Goal: Task Accomplishment & Management: Manage account settings

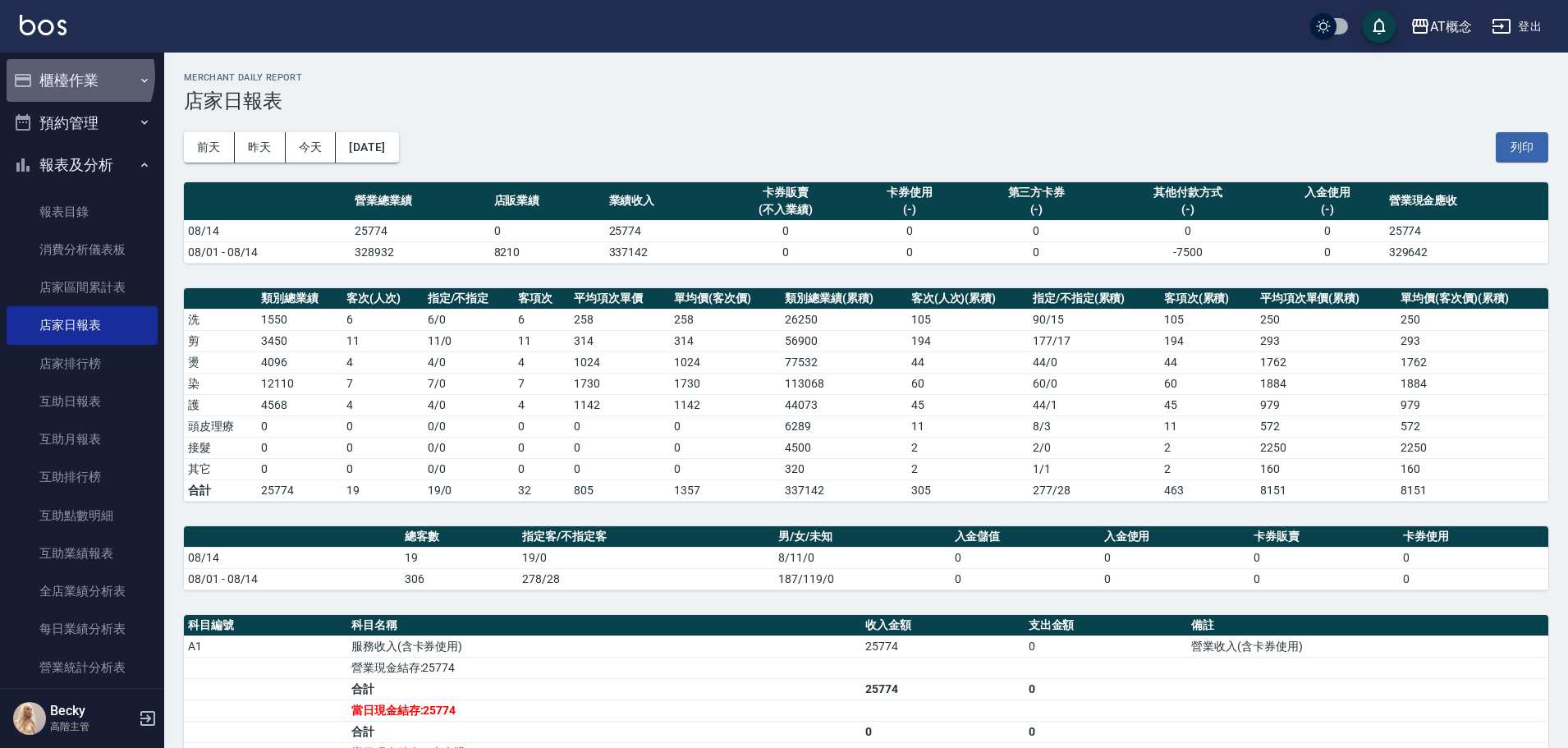
click at [70, 75] on button "櫃檯作業" at bounding box center [82, 81] width 151 height 43
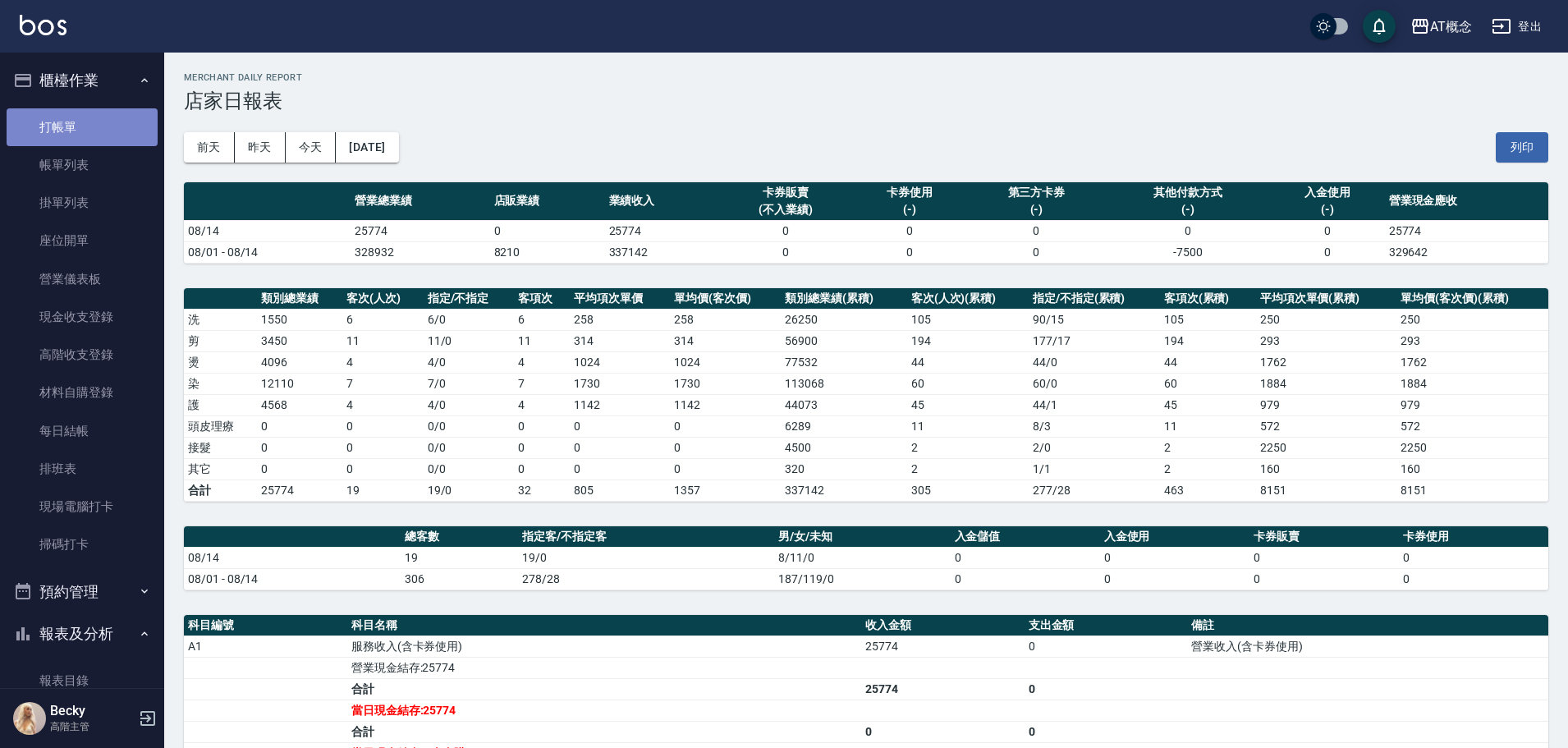
click at [97, 128] on link "打帳單" at bounding box center [82, 127] width 151 height 38
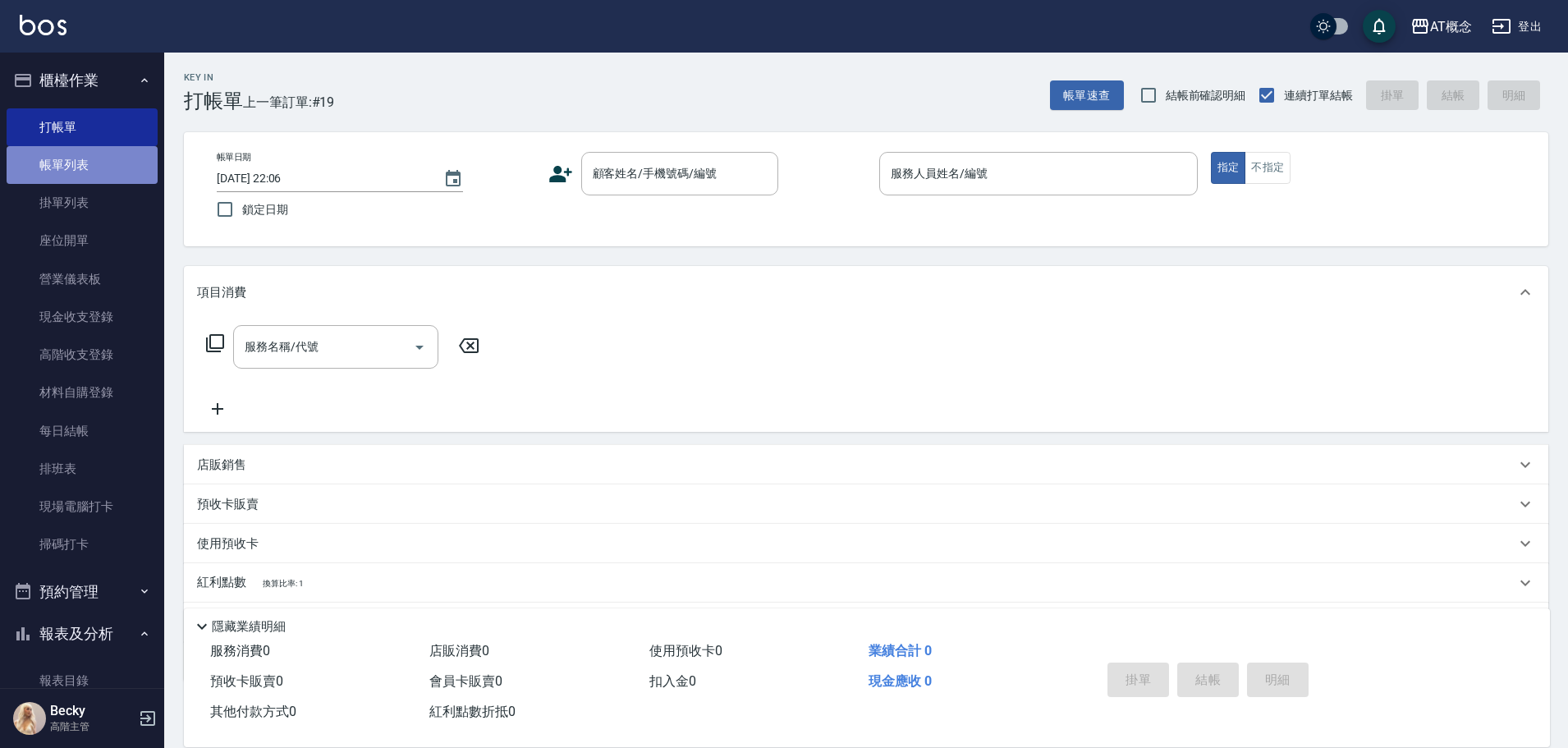
click at [95, 169] on link "帳單列表" at bounding box center [82, 165] width 151 height 38
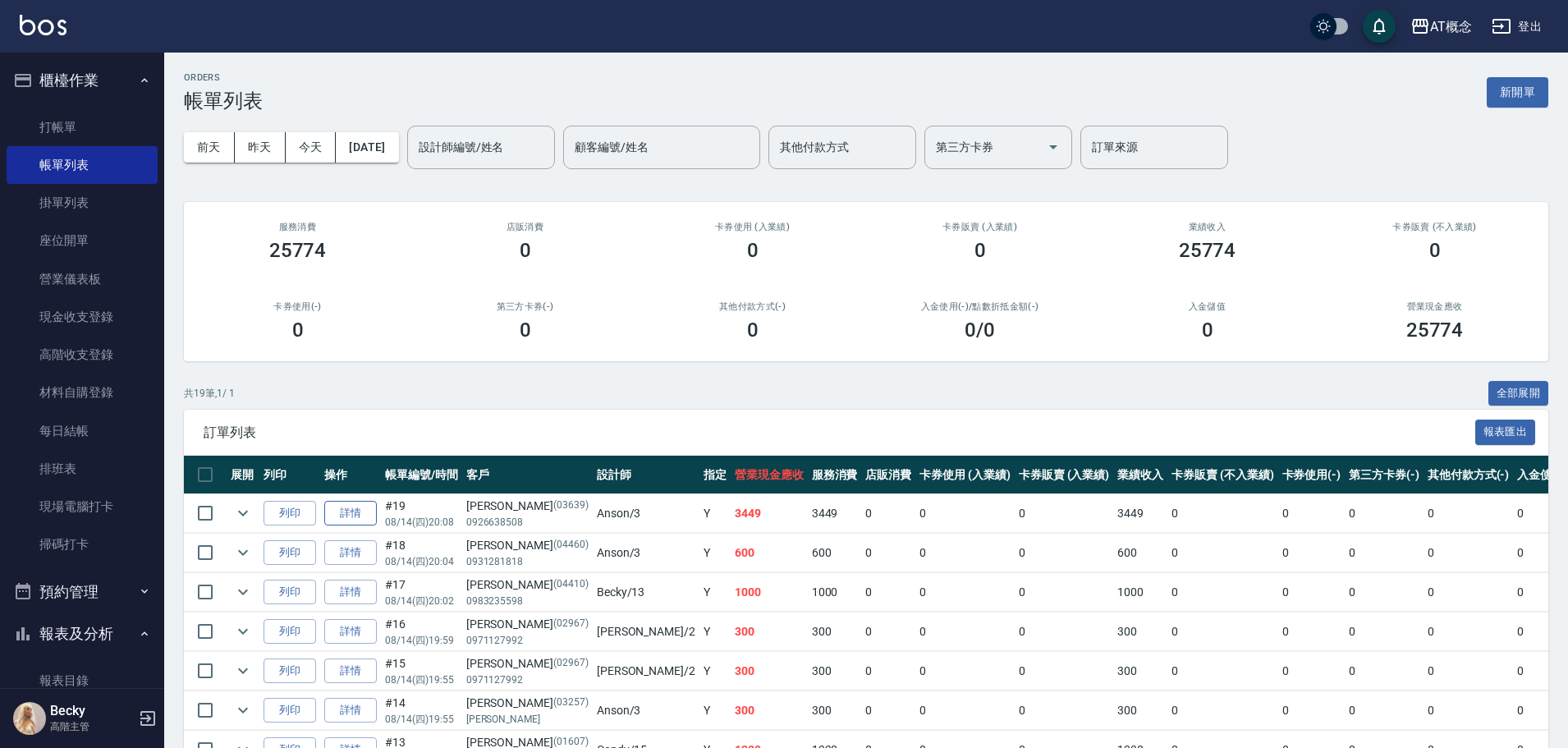
click at [345, 514] on link "詳情" at bounding box center [351, 514] width 53 height 25
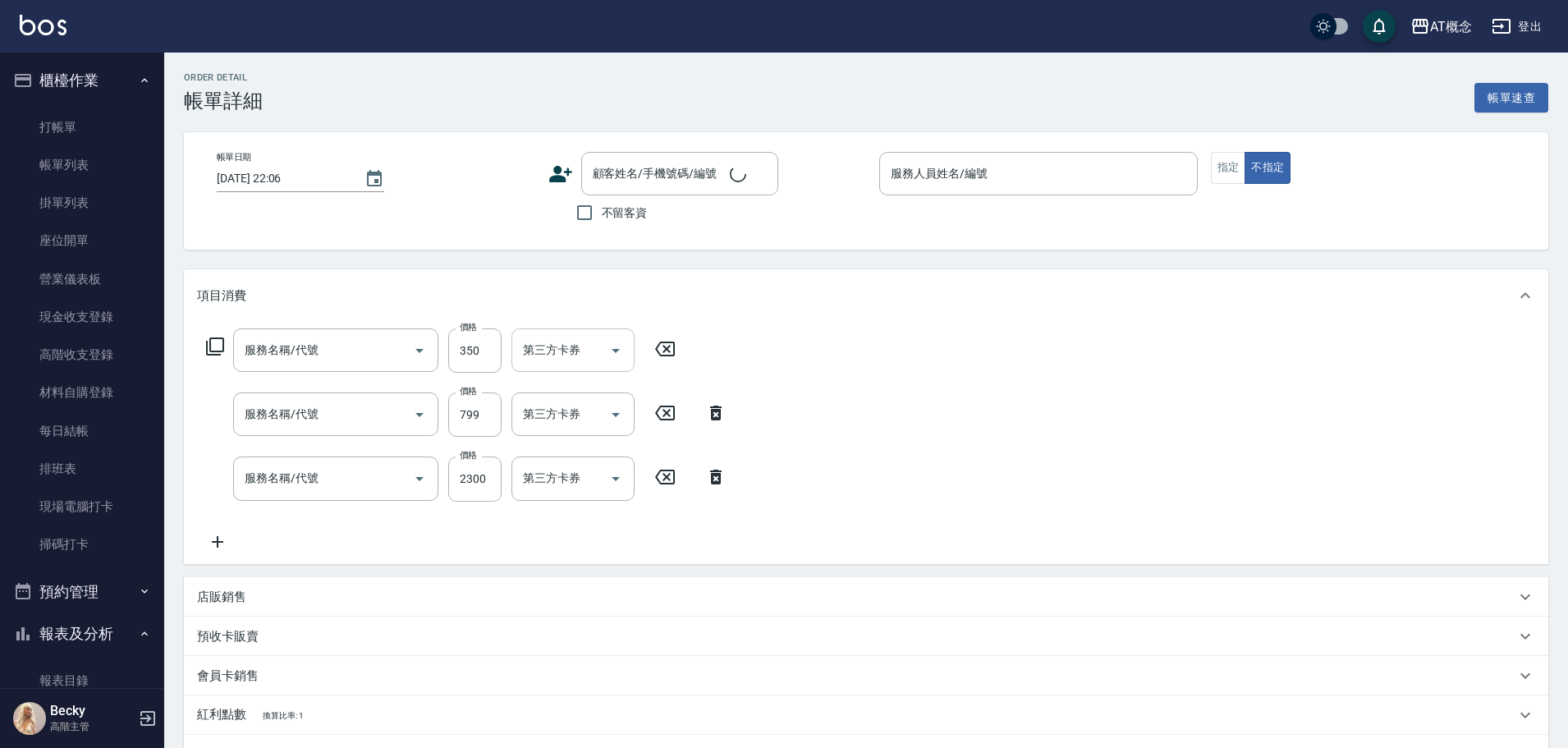
type input "[DATE] 20:08"
type input "Anson-3"
type input "340"
type input "303 A級剪髮(303)"
type input "210 補燙&局部燙(210)"
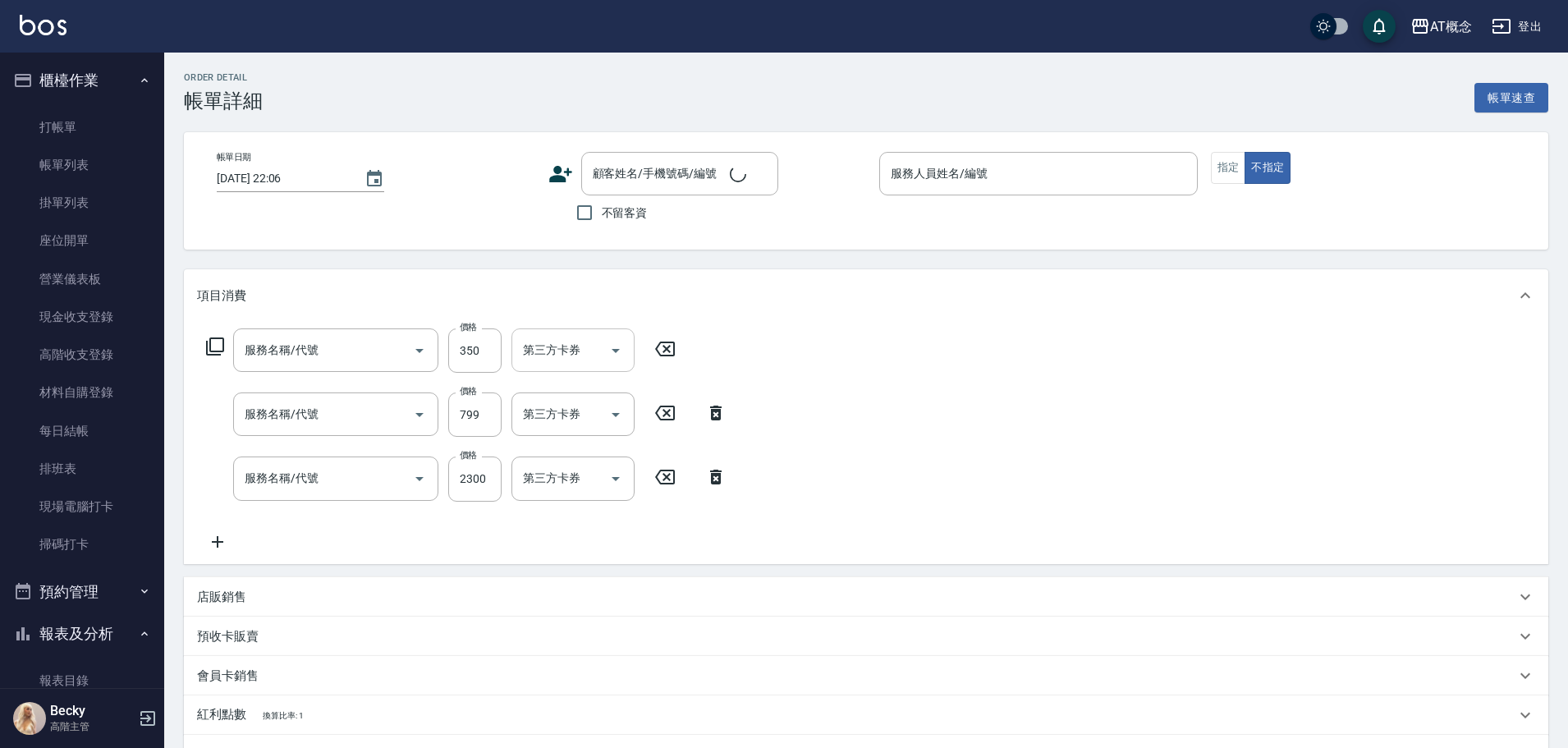
type input "400 染髮(400)"
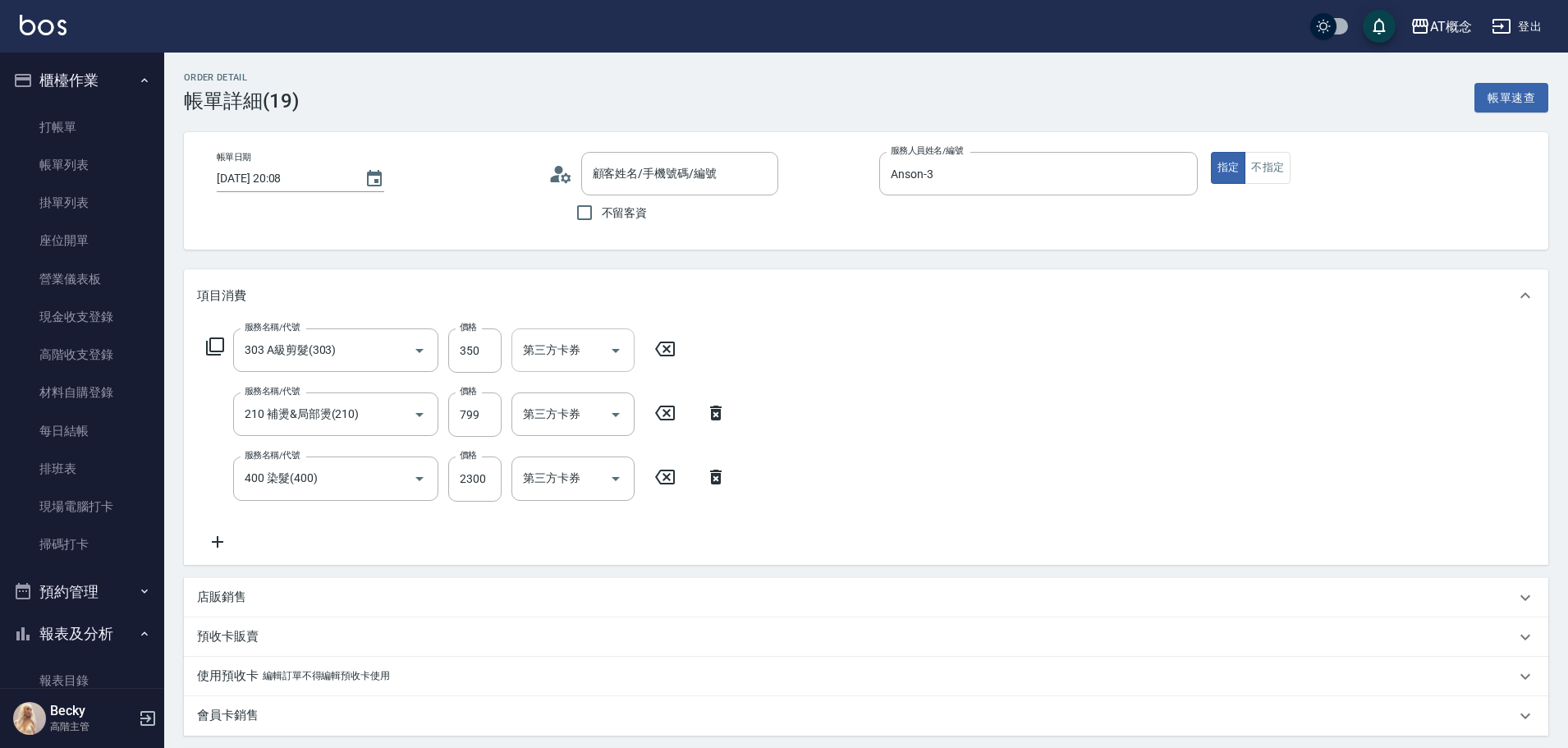
type input "[PERSON_NAME]/0926638508/03639"
click at [712, 480] on icon at bounding box center [716, 477] width 12 height 15
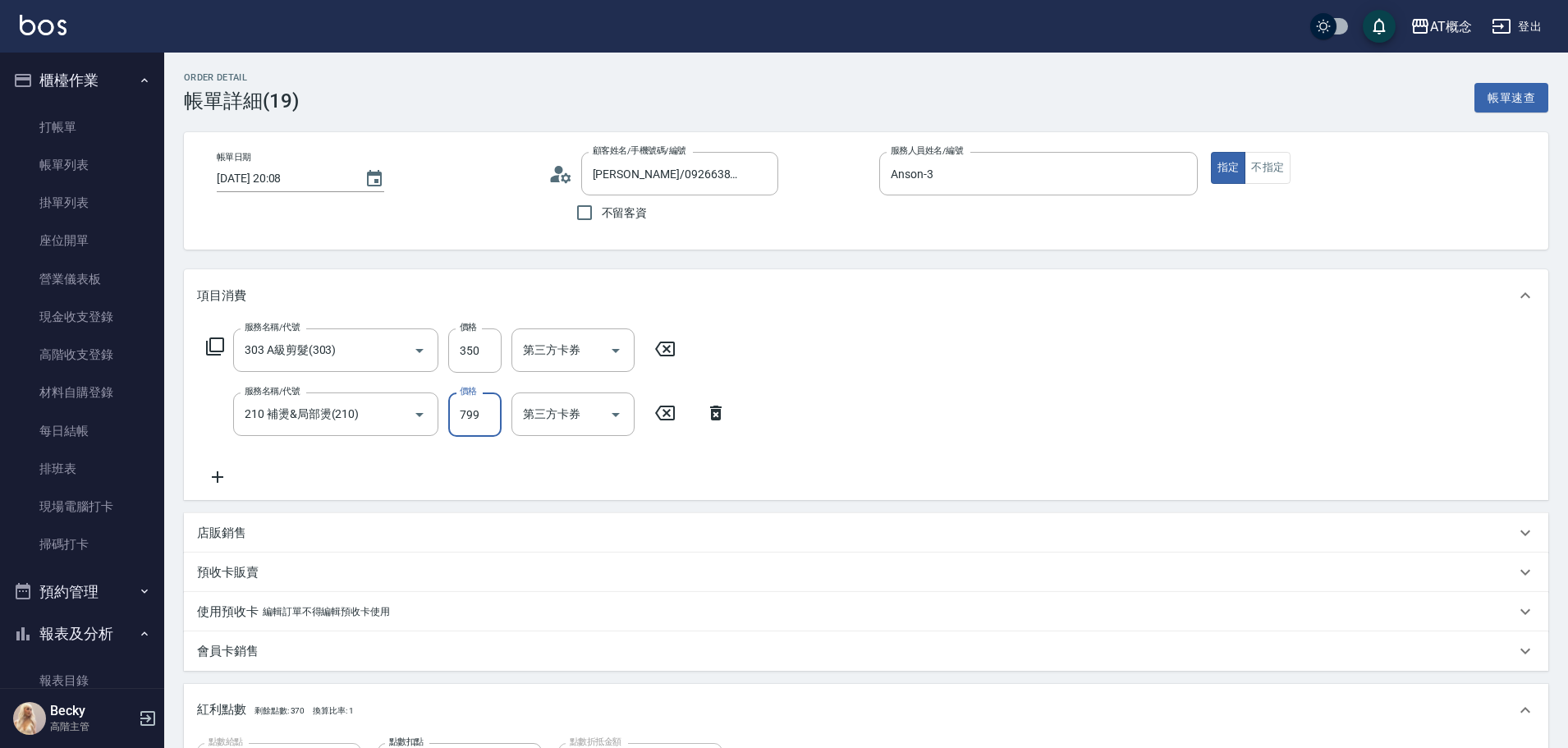
click at [476, 421] on input "799" at bounding box center [475, 413] width 54 height 44
type input "30"
type input "10"
type input "40"
type input "109"
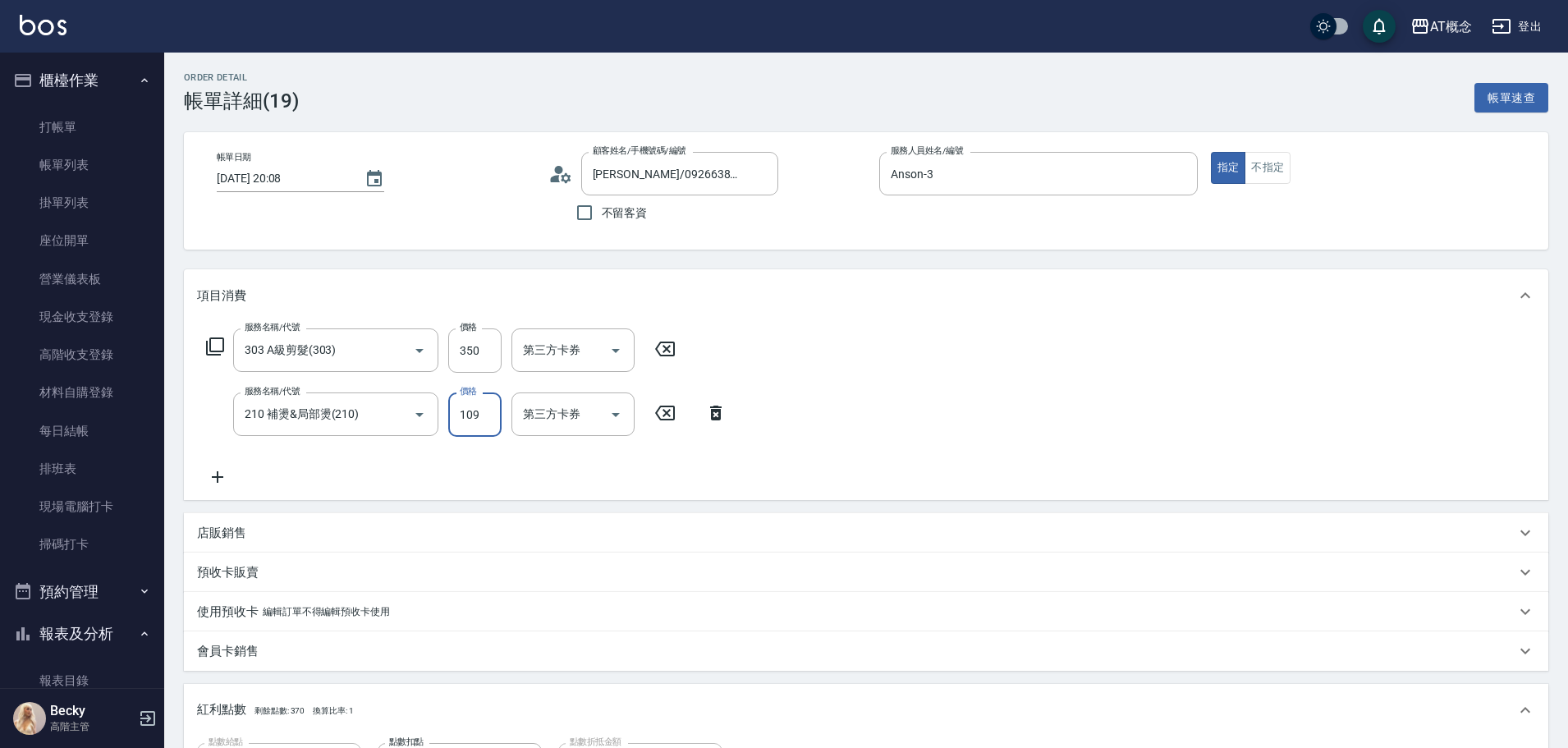
type input "140"
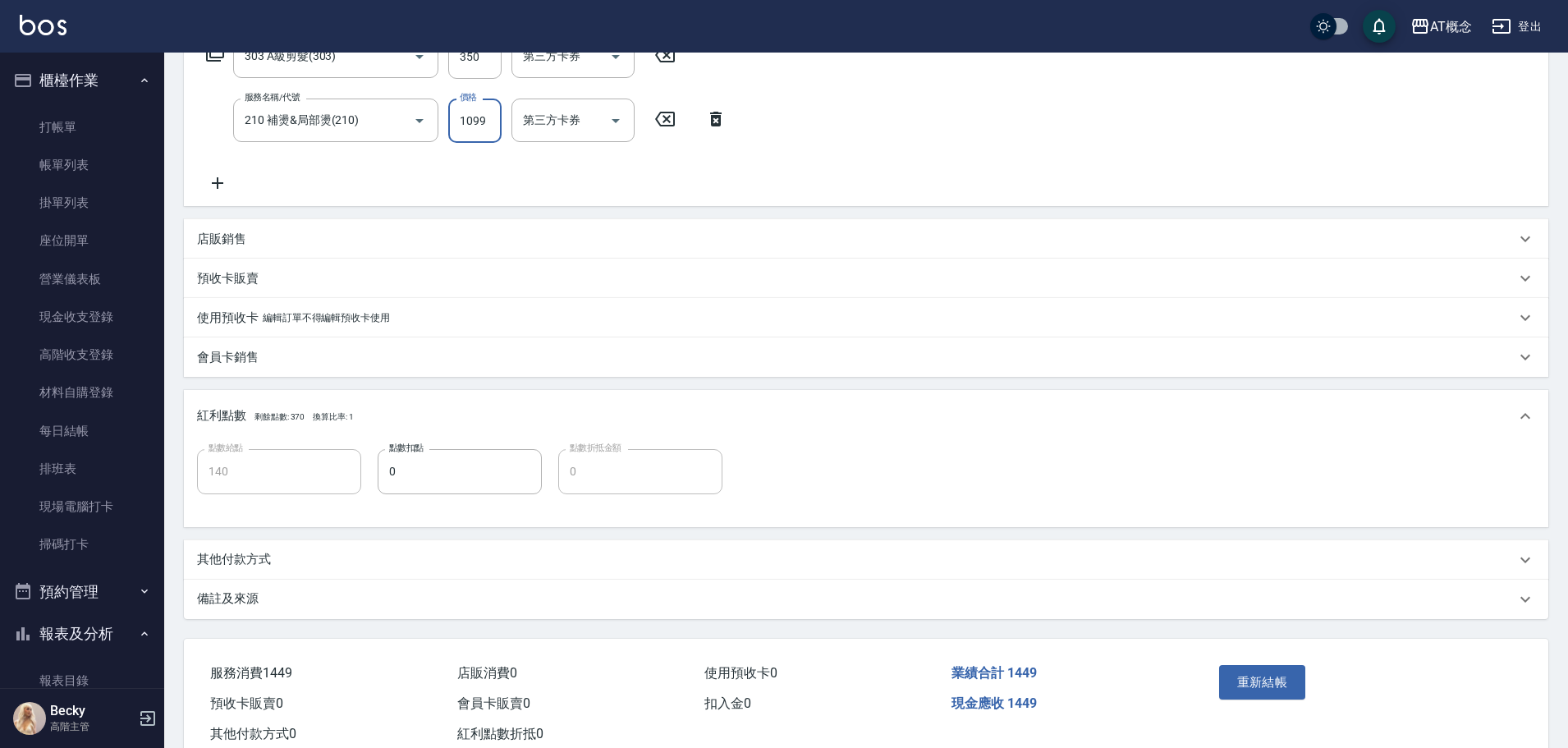
scroll to position [329, 0]
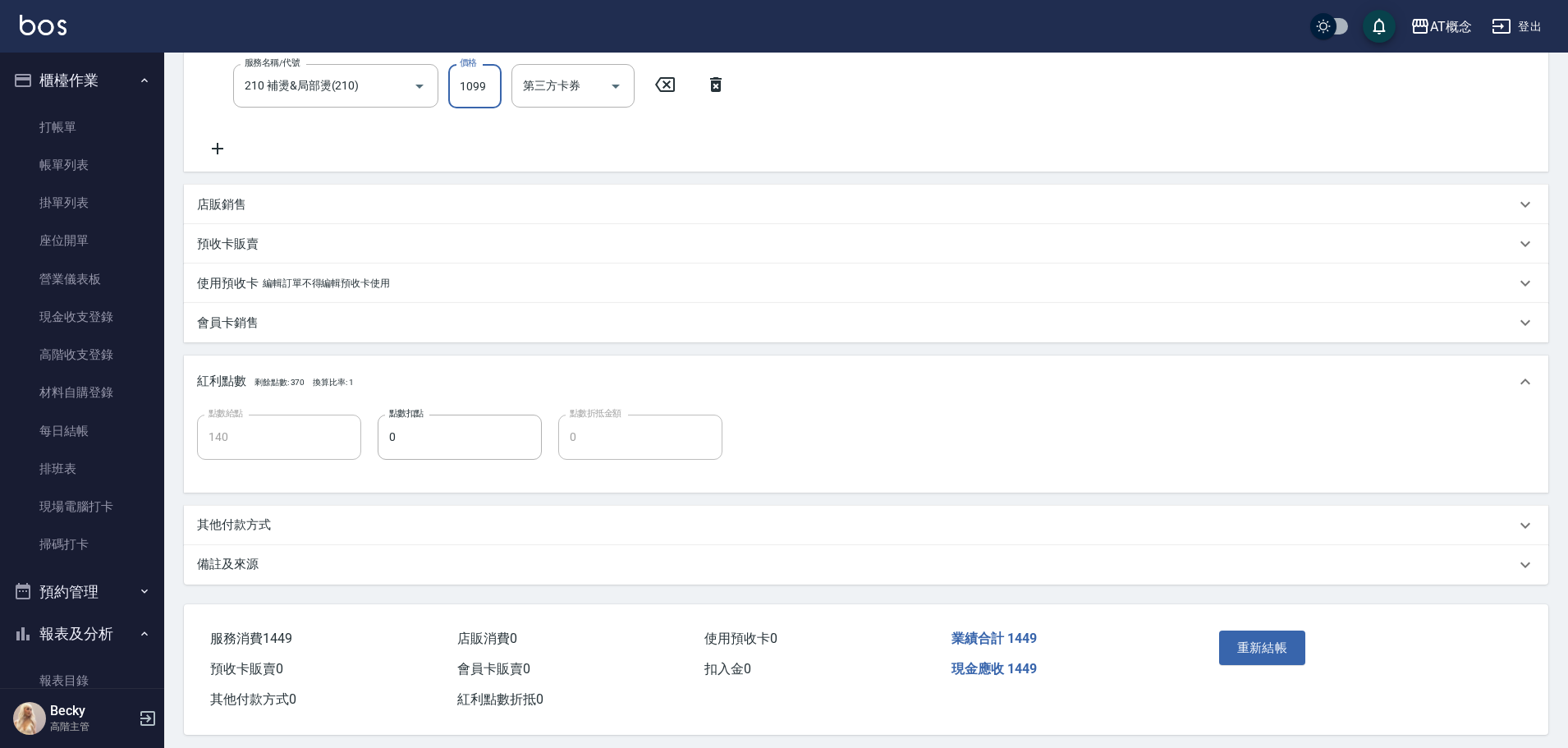
type input "1099"
click at [262, 527] on p "其他付款方式" at bounding box center [234, 526] width 74 height 18
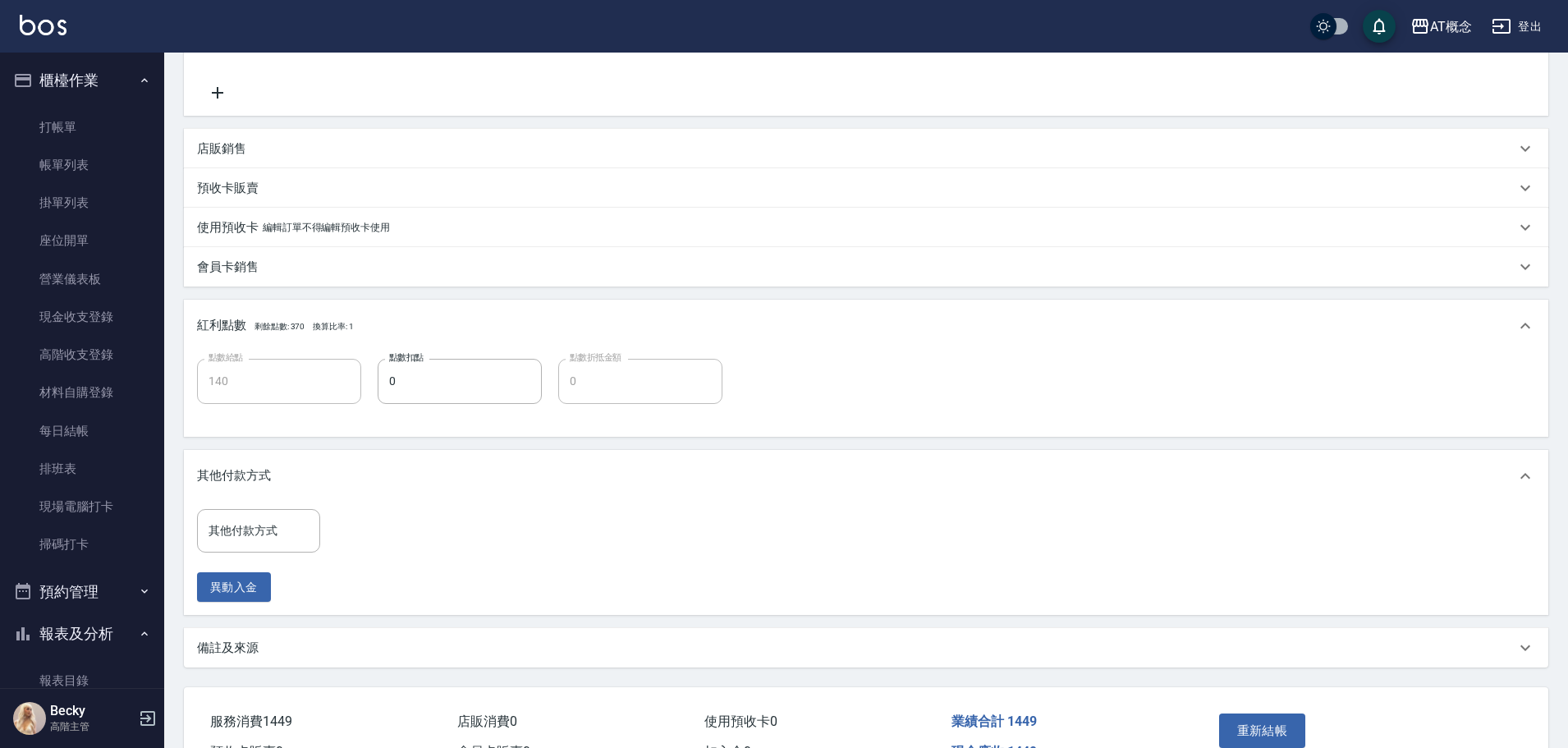
scroll to position [481, 0]
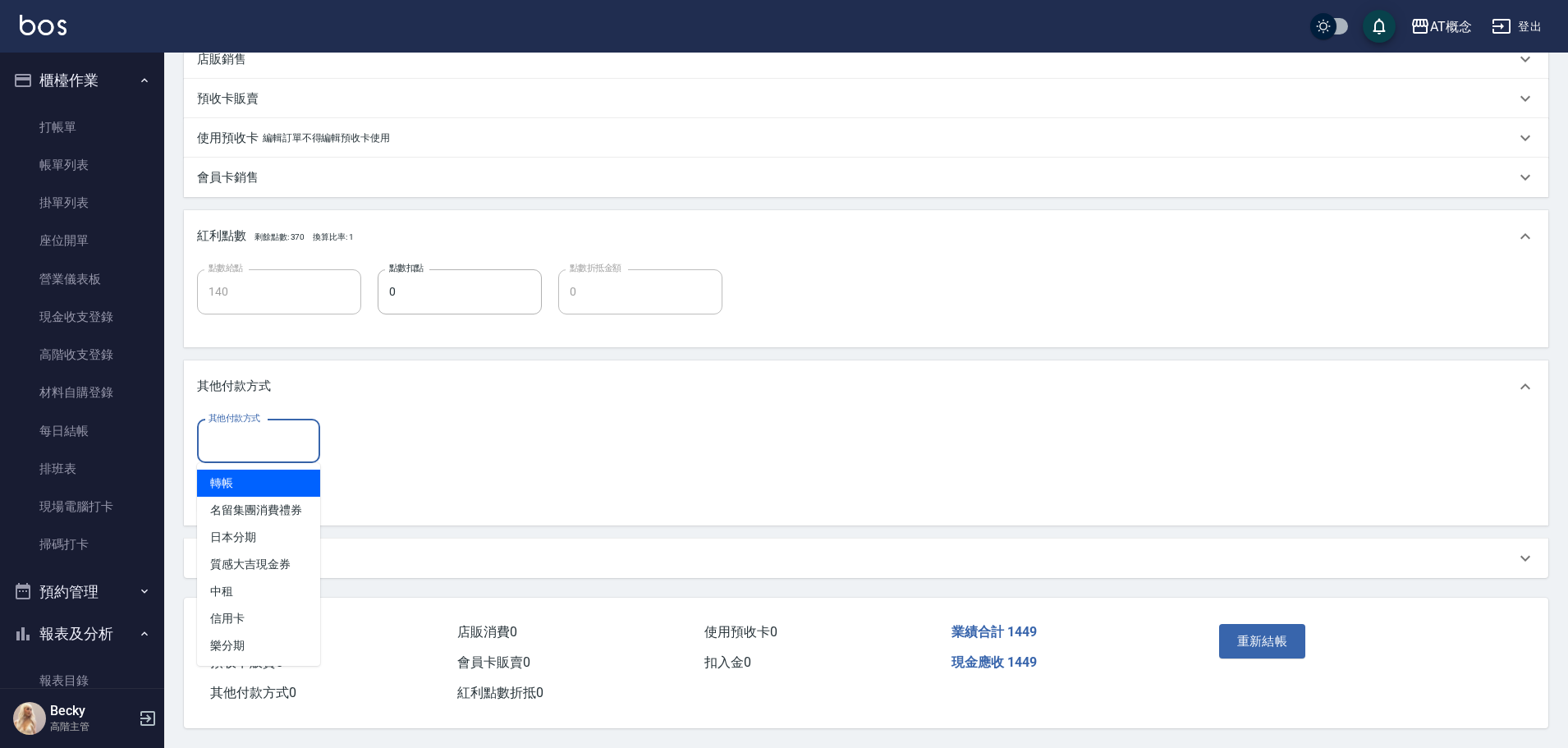
click at [282, 427] on input "其他付款方式" at bounding box center [258, 441] width 108 height 28
click at [247, 609] on span "信用卡" at bounding box center [258, 619] width 123 height 27
type input "信用卡"
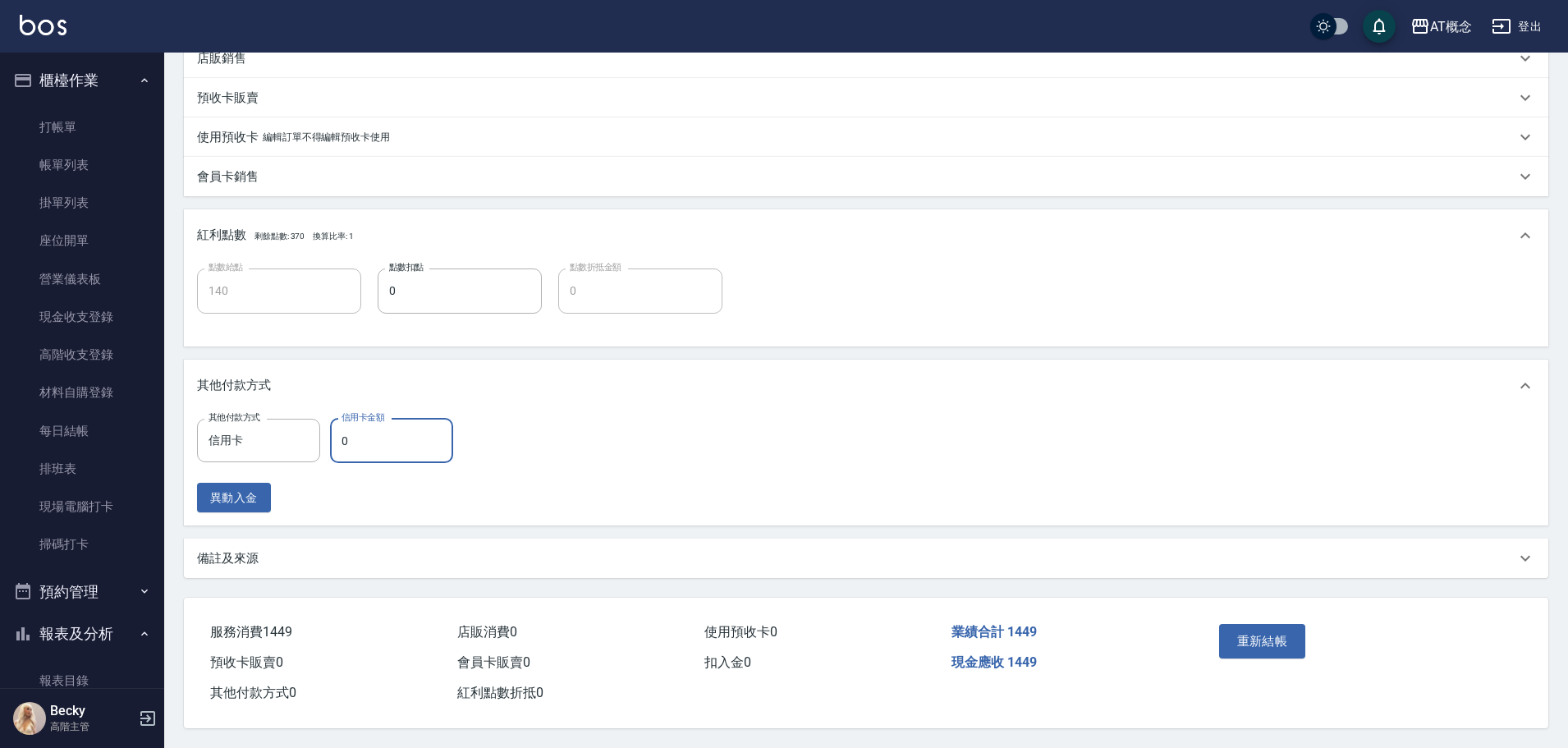
click at [372, 435] on input "0" at bounding box center [391, 440] width 123 height 44
type input "14"
type input "130"
type input "144"
type input "0"
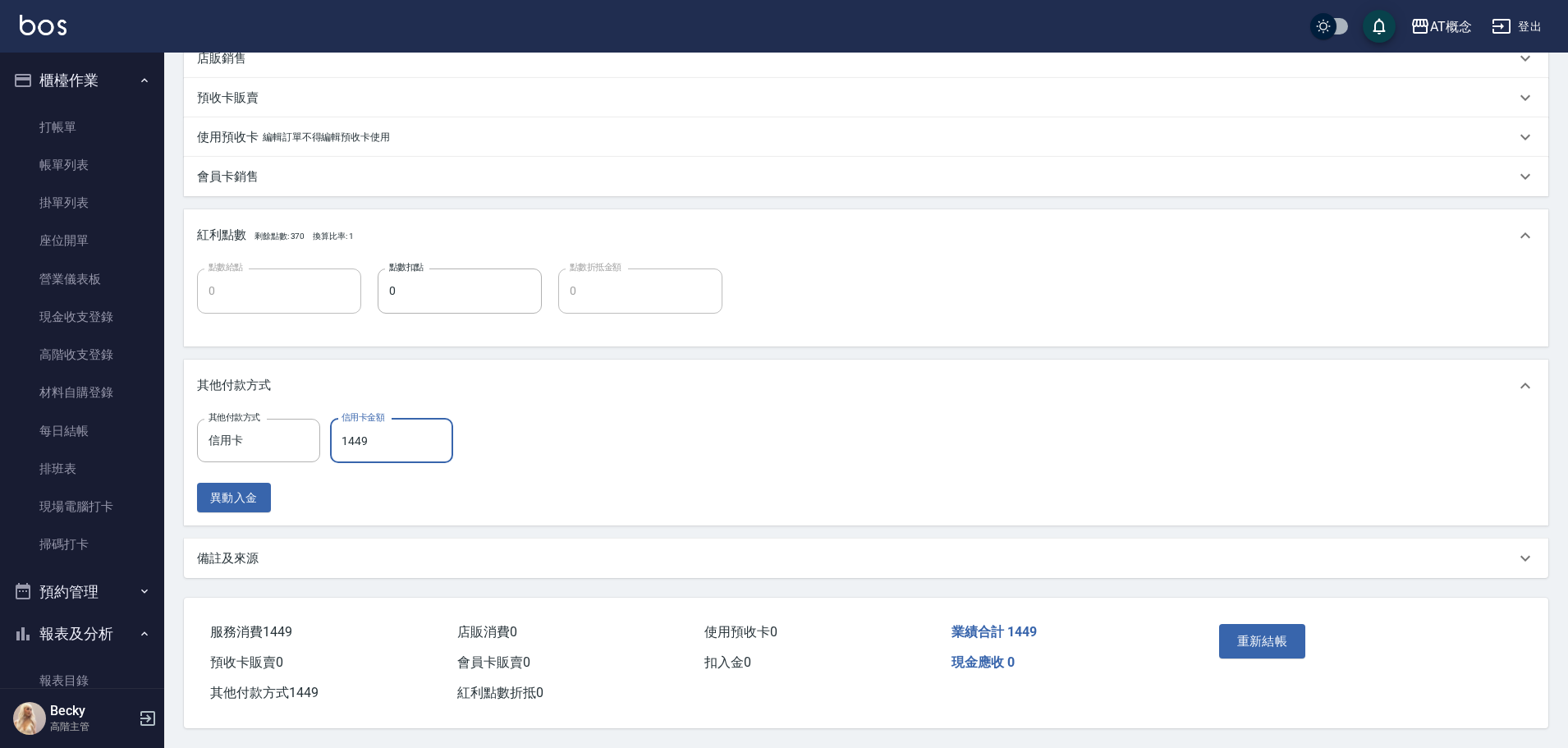
type input "1449"
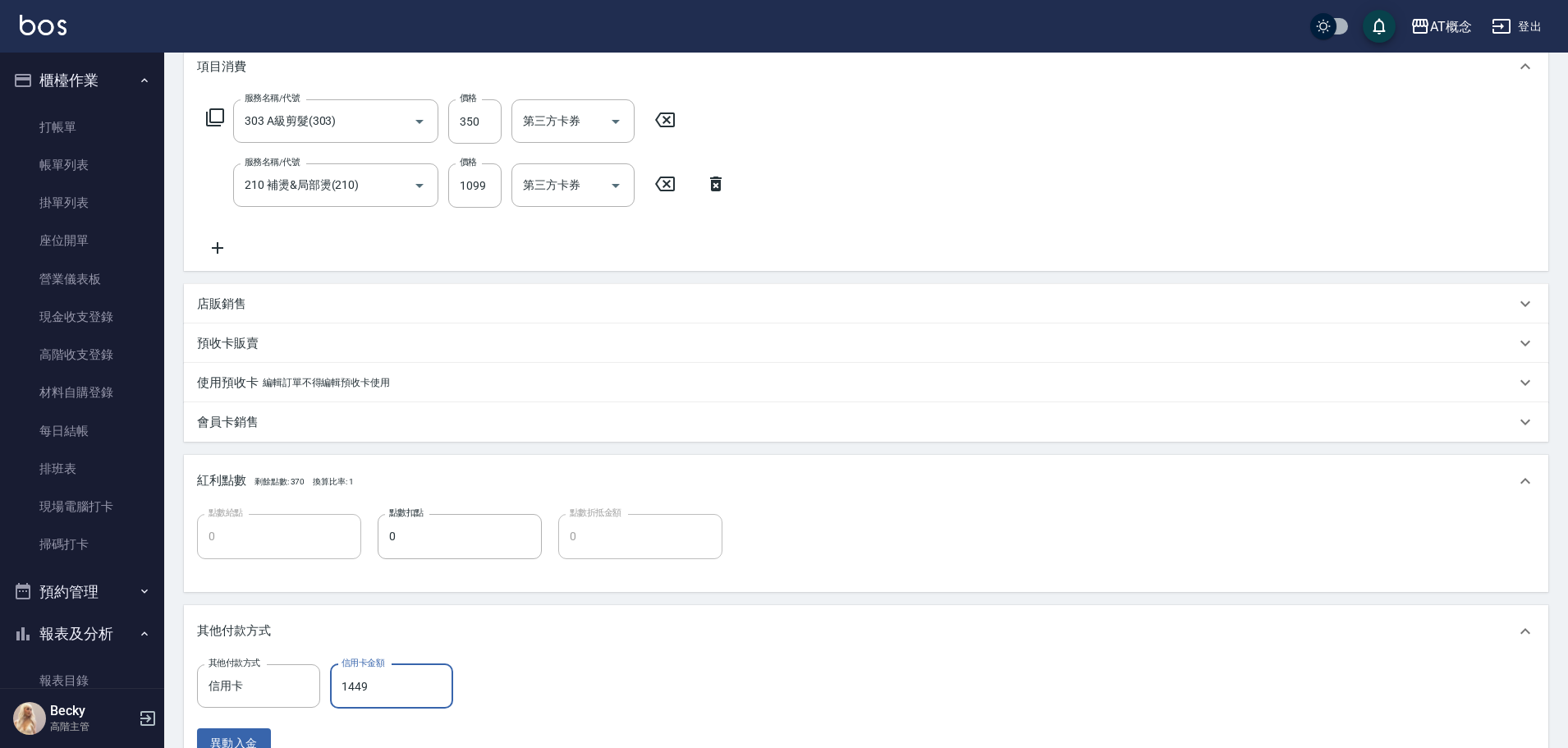
scroll to position [482, 0]
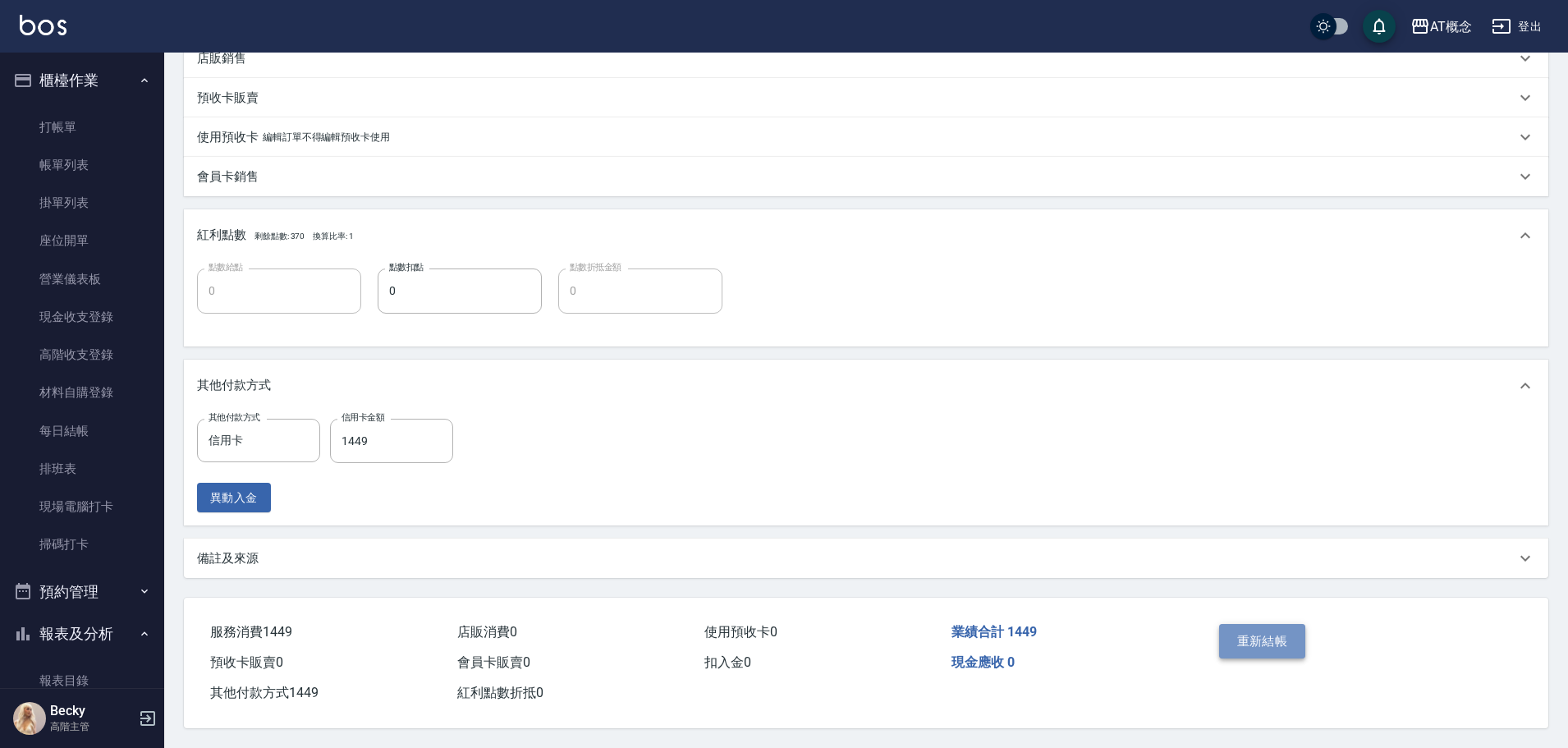
click at [1259, 624] on button "重新結帳" at bounding box center [1262, 641] width 87 height 34
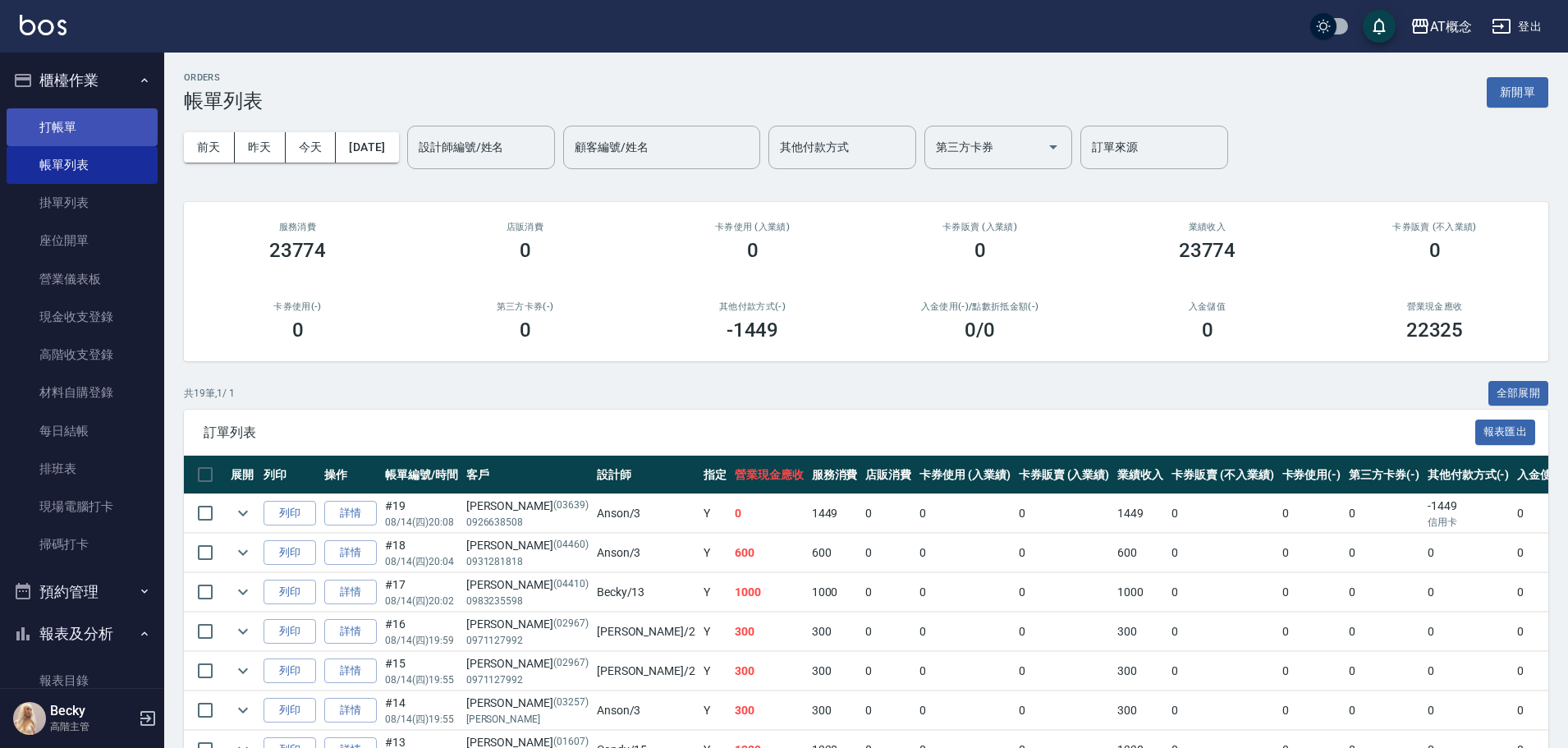
click at [66, 126] on link "打帳單" at bounding box center [82, 127] width 151 height 38
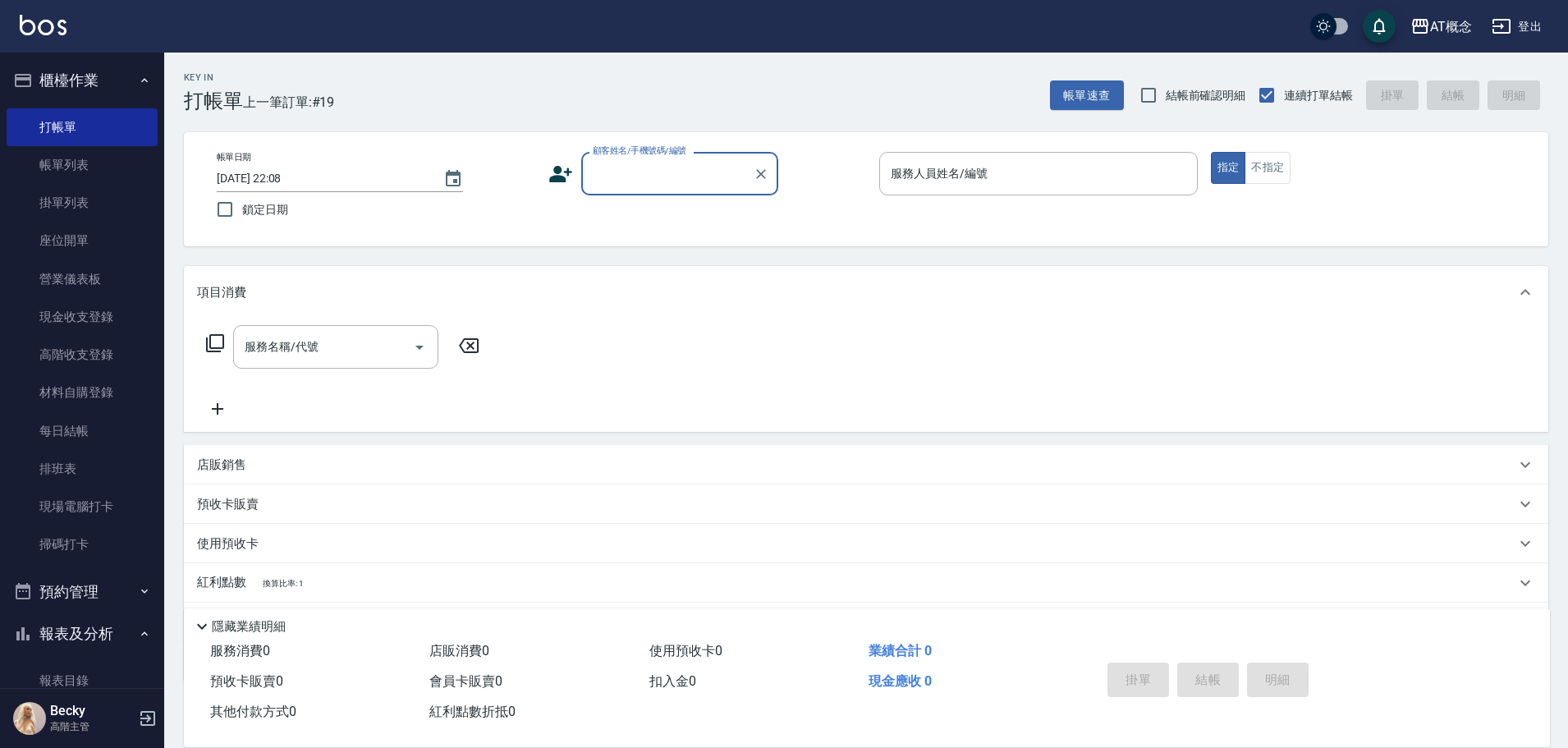
click at [621, 164] on input "顧客姓名/手機號碼/編號" at bounding box center [668, 173] width 158 height 28
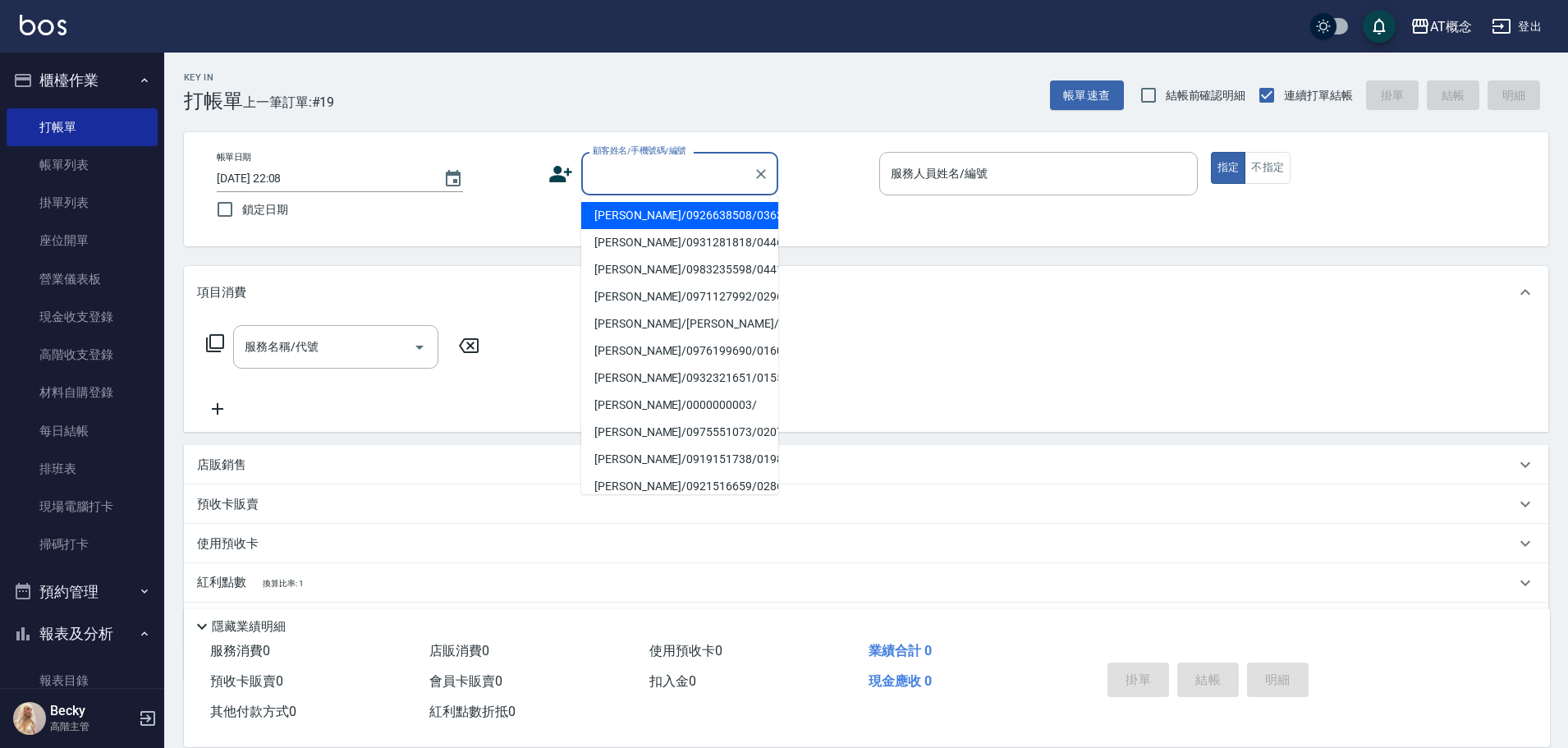
click at [619, 217] on li "[PERSON_NAME]/0926638508/03639" at bounding box center [680, 216] width 197 height 27
type input "[PERSON_NAME]/0926638508/03639"
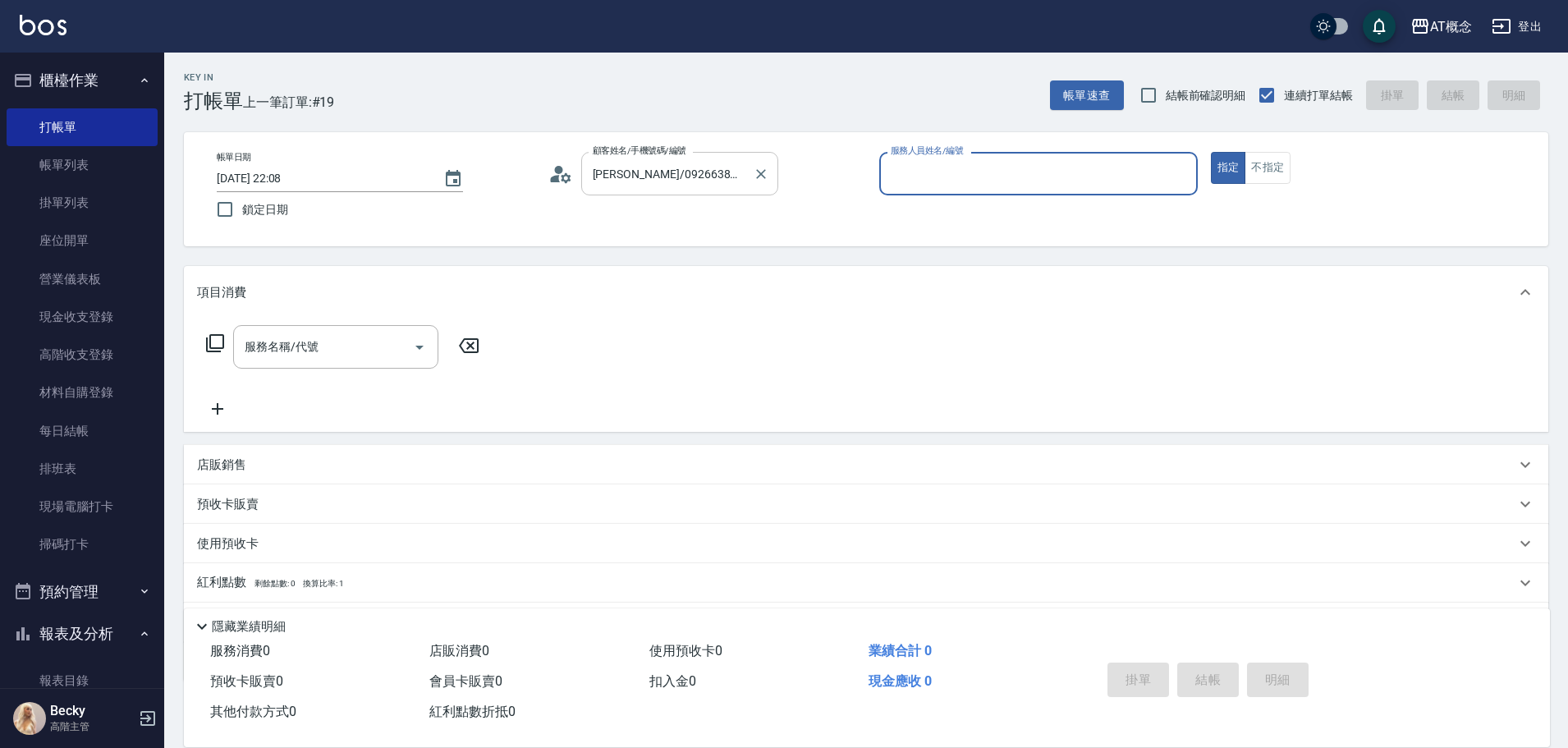
type input "Anson-3"
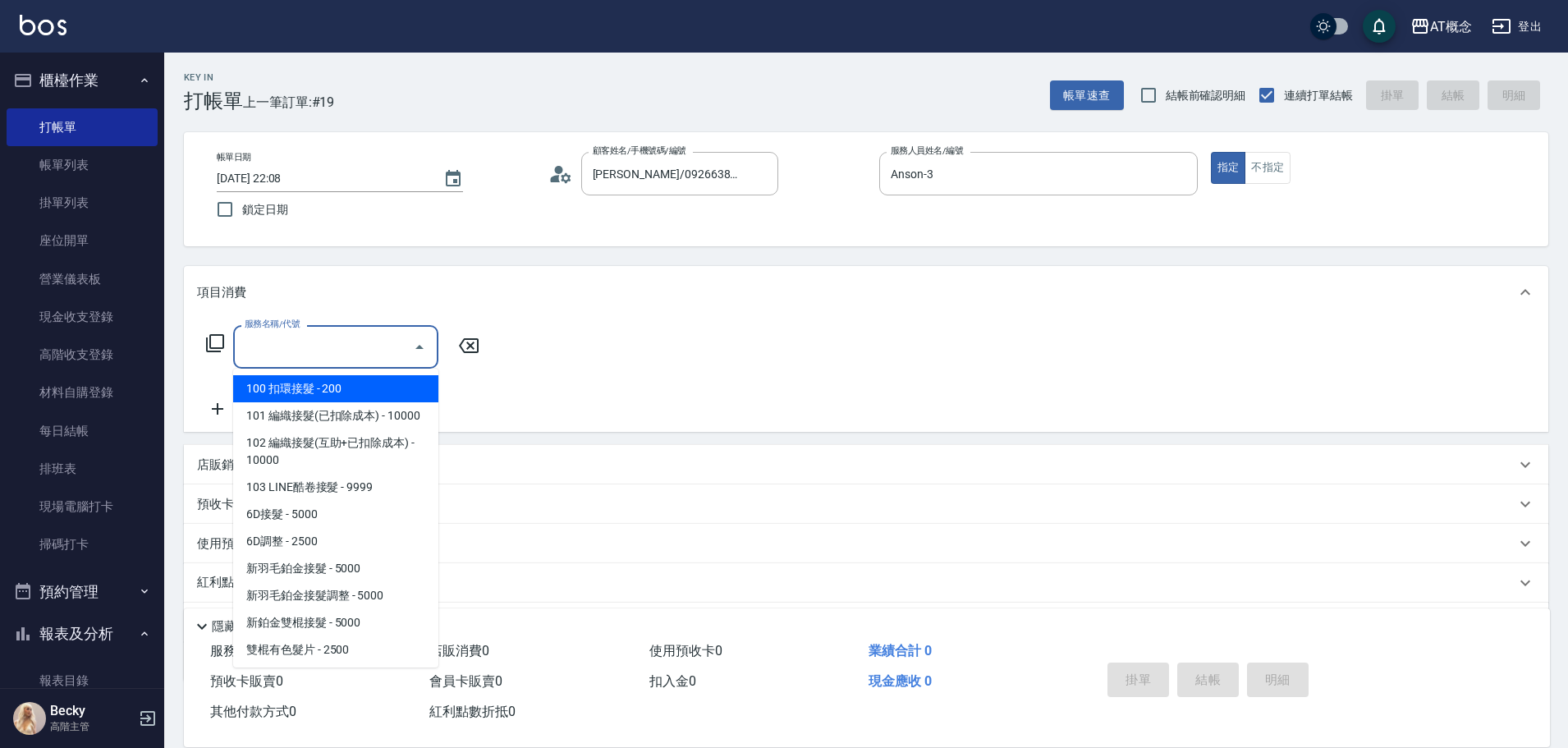
click at [330, 358] on input "服務名稱/代號" at bounding box center [324, 346] width 166 height 28
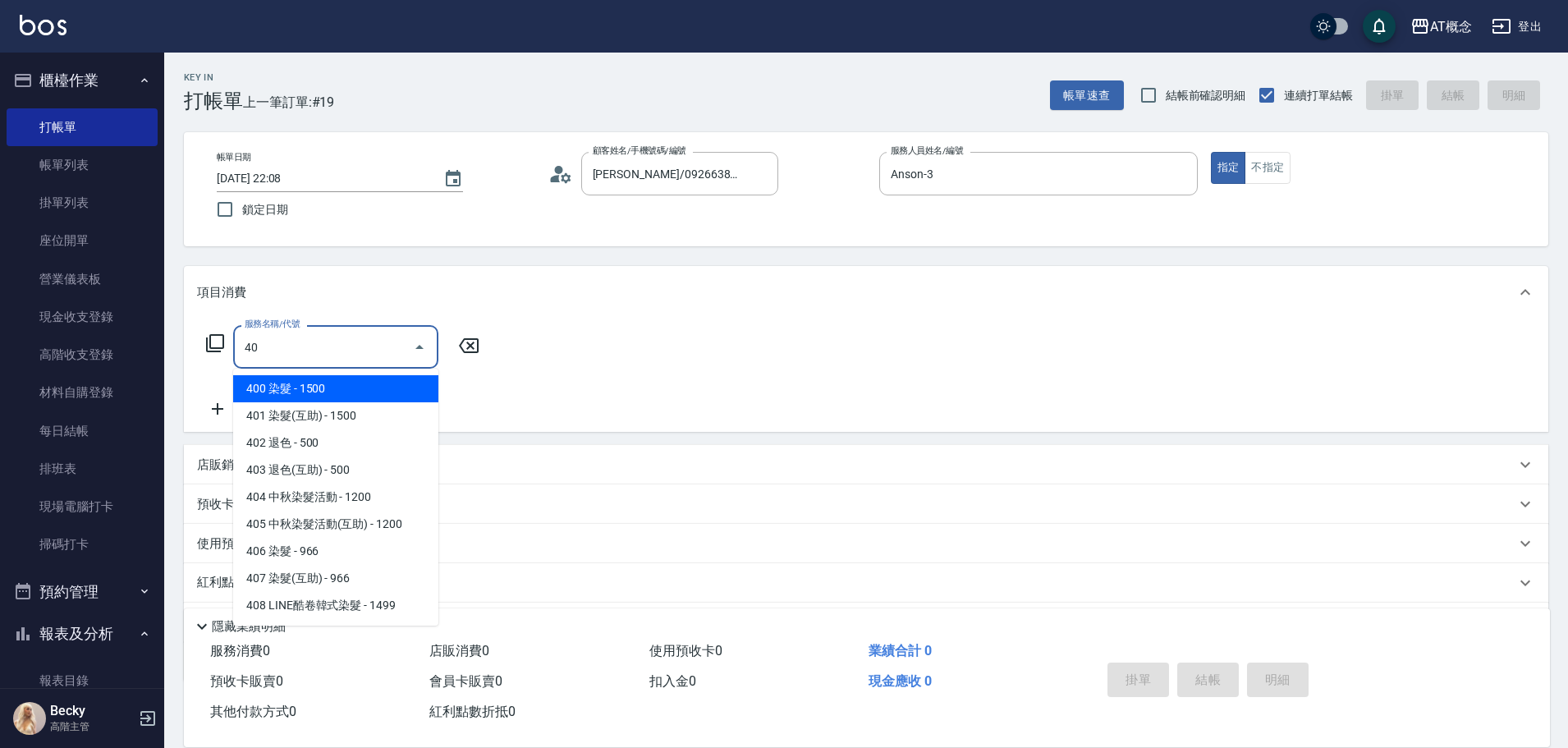
type input "400"
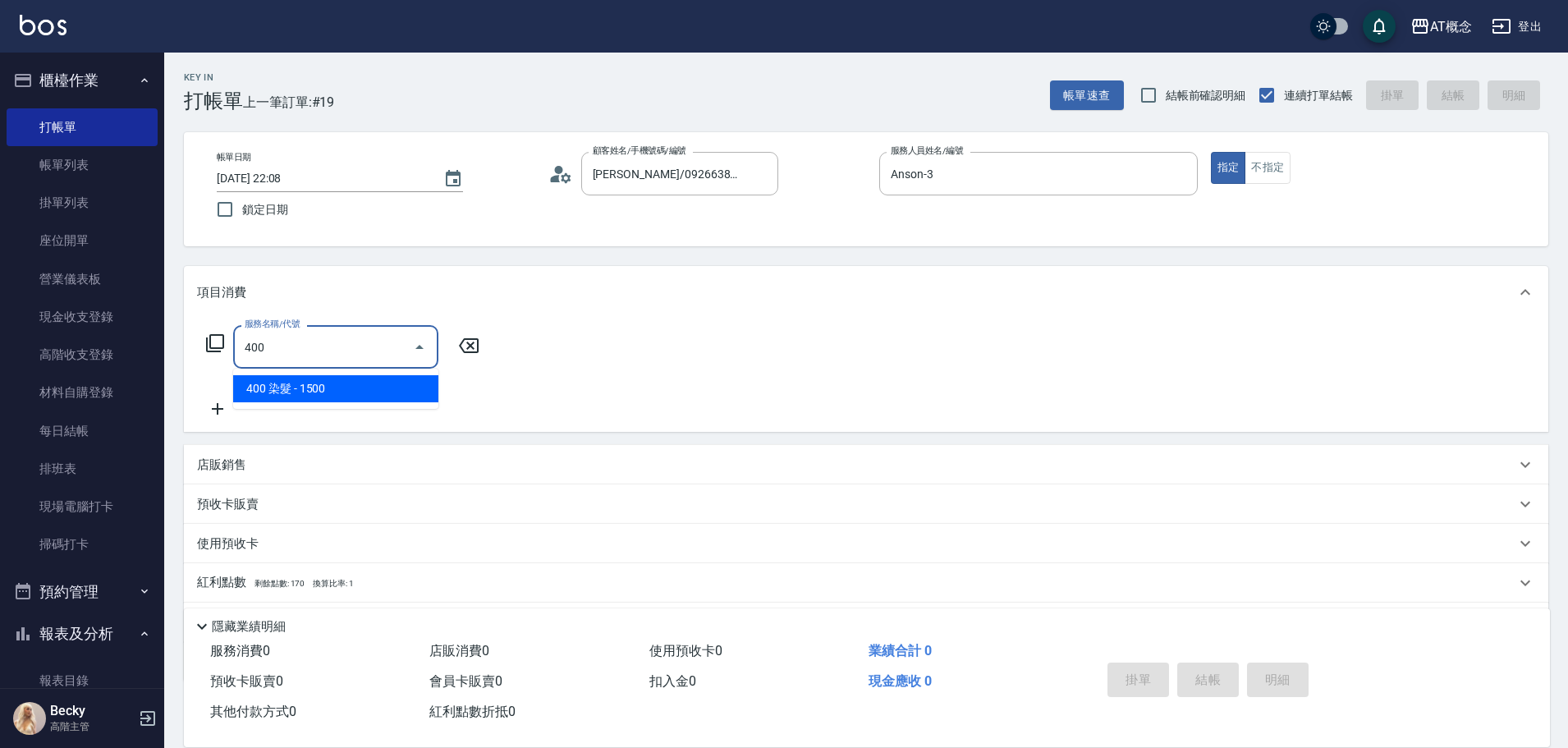
type input "150"
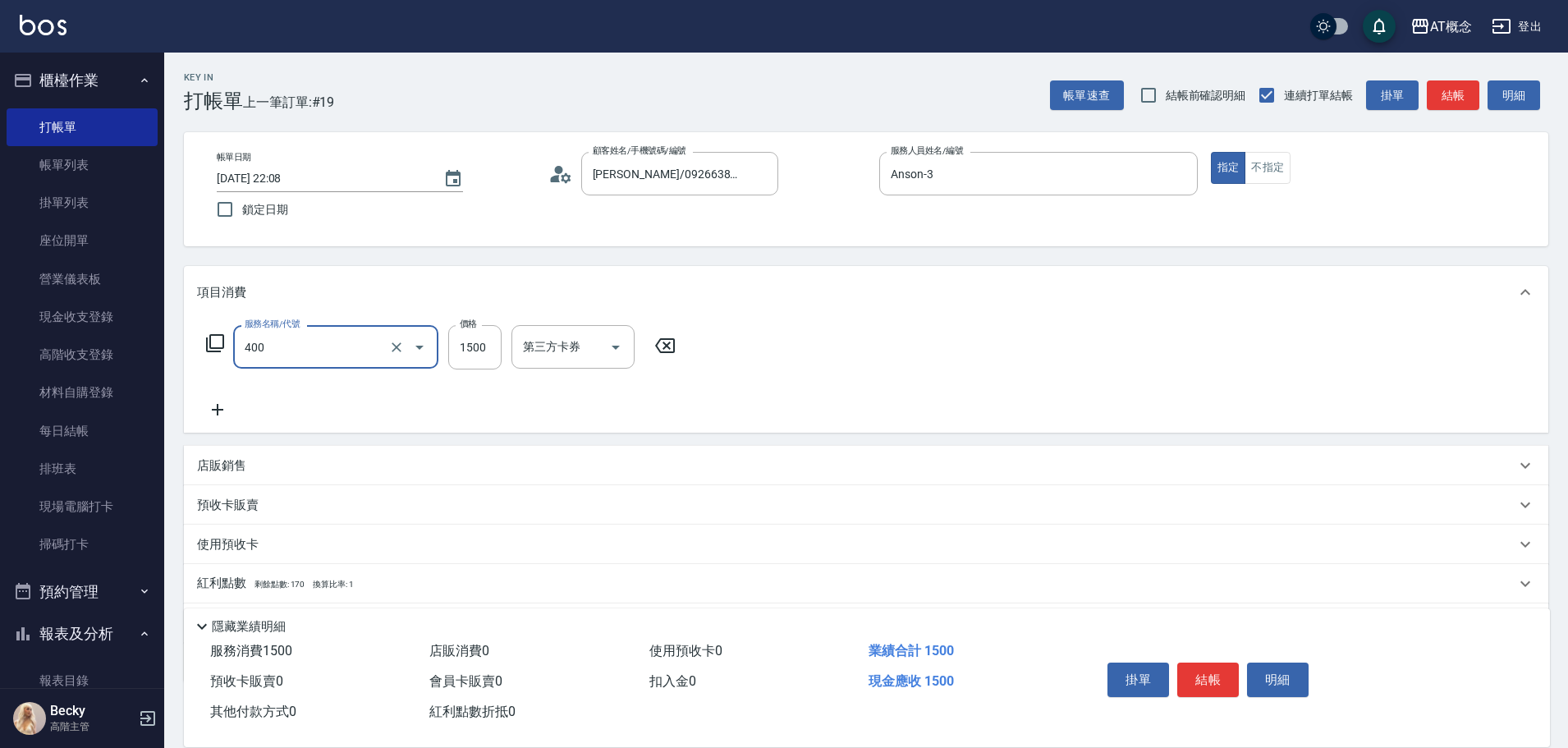
type input "400 染髮(400)"
type input "0"
type input "20"
type input "200"
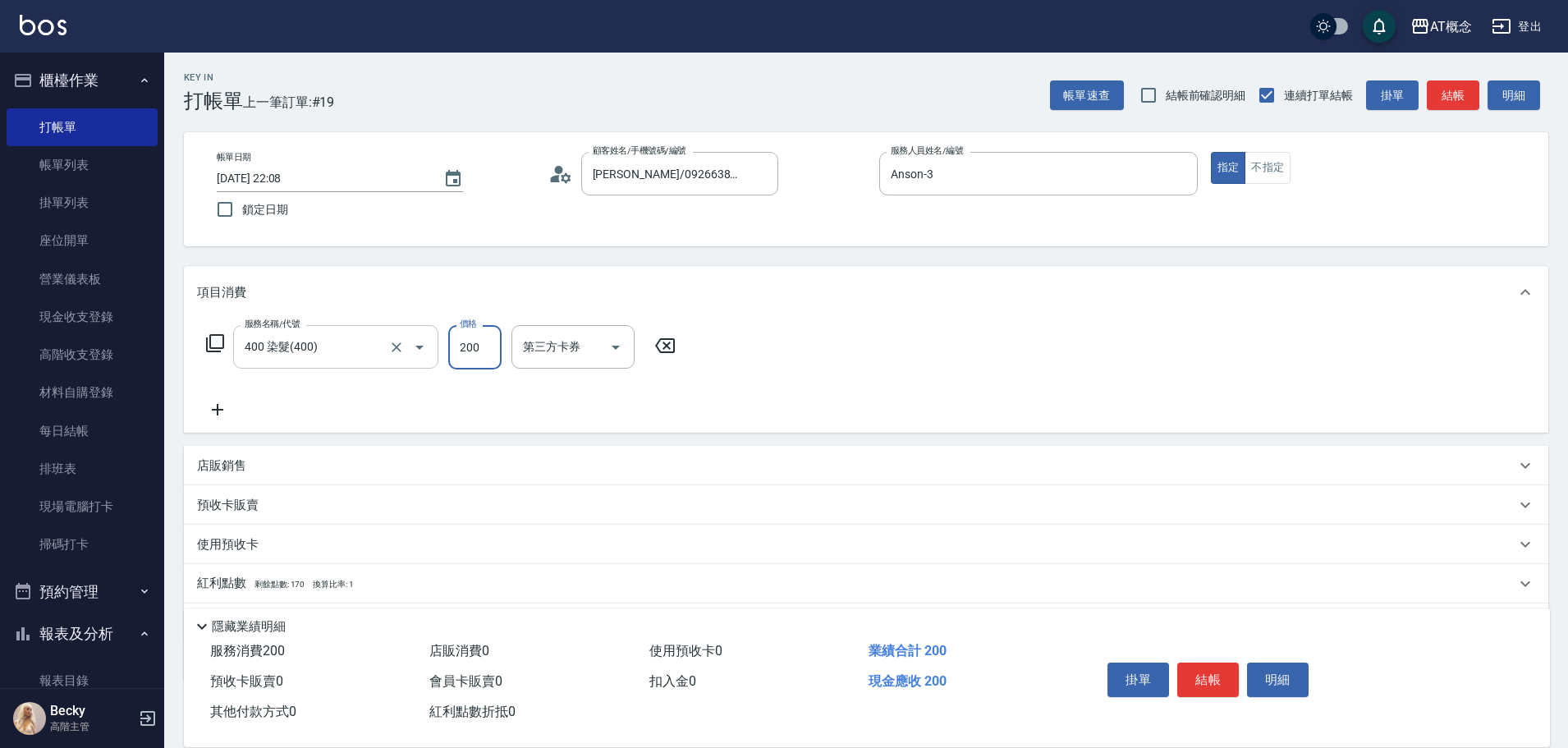
type input "200"
type input "2000"
click at [1211, 668] on button "結帳" at bounding box center [1207, 679] width 61 height 34
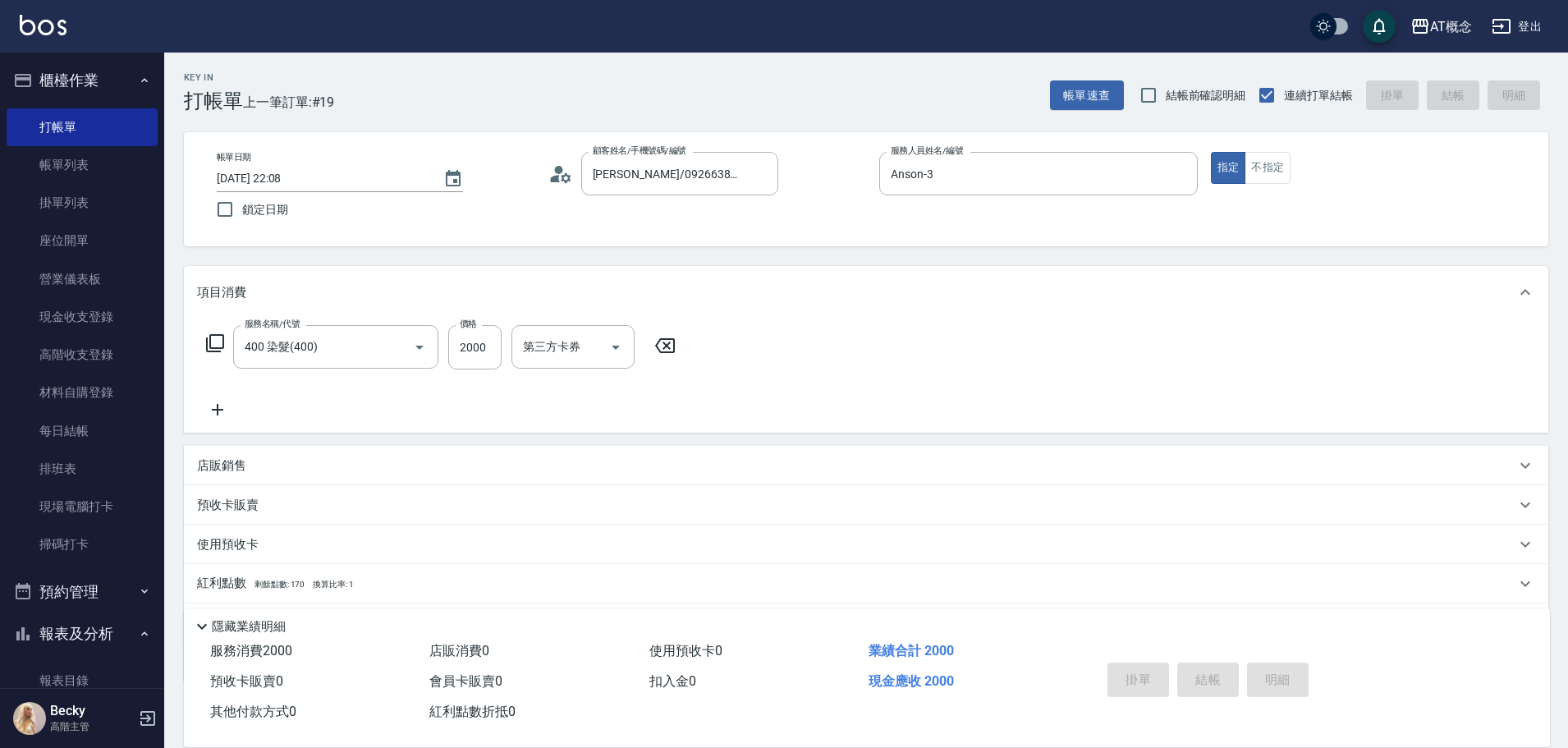
type input "[DATE] 22:09"
type input "0"
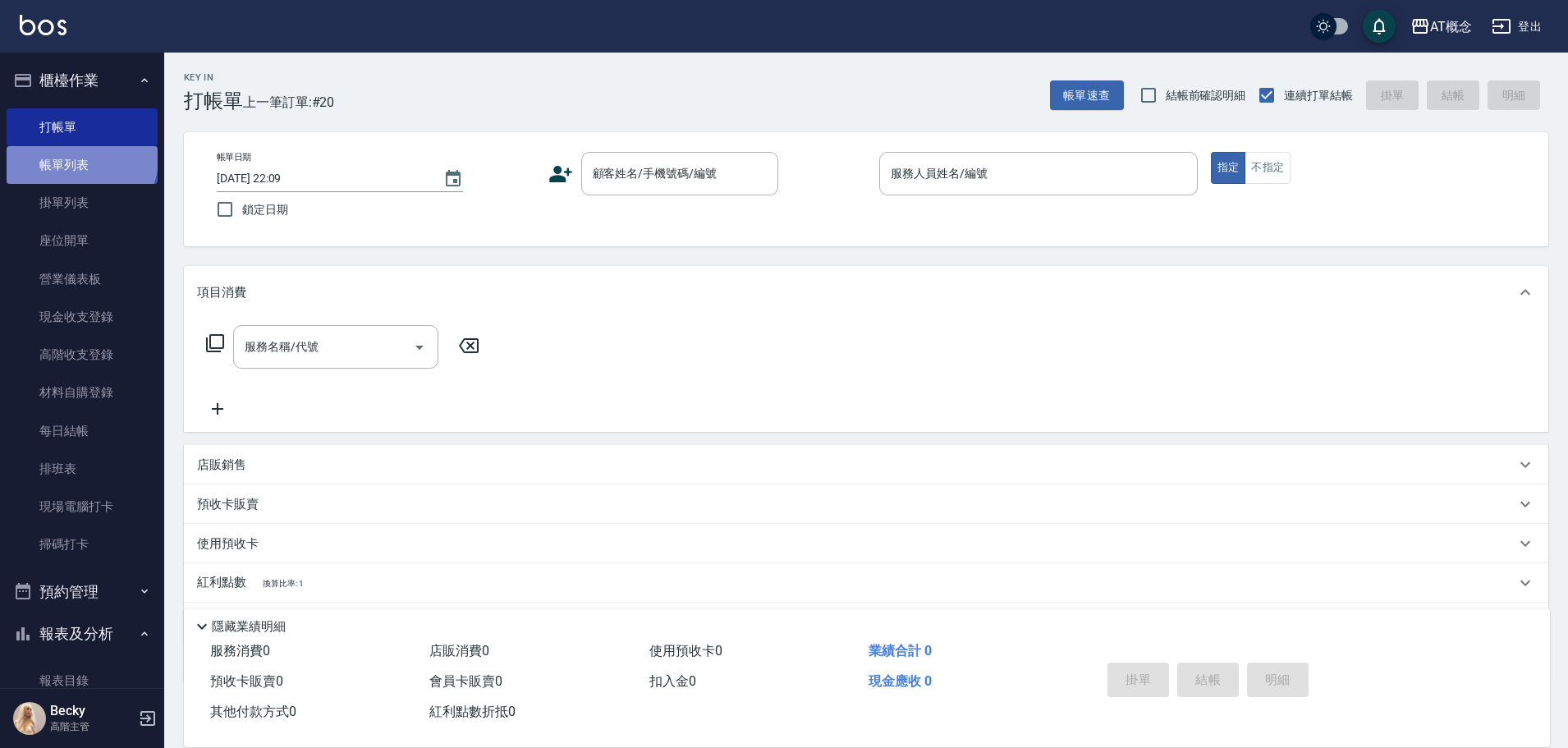
click at [80, 159] on link "帳單列表" at bounding box center [82, 165] width 151 height 38
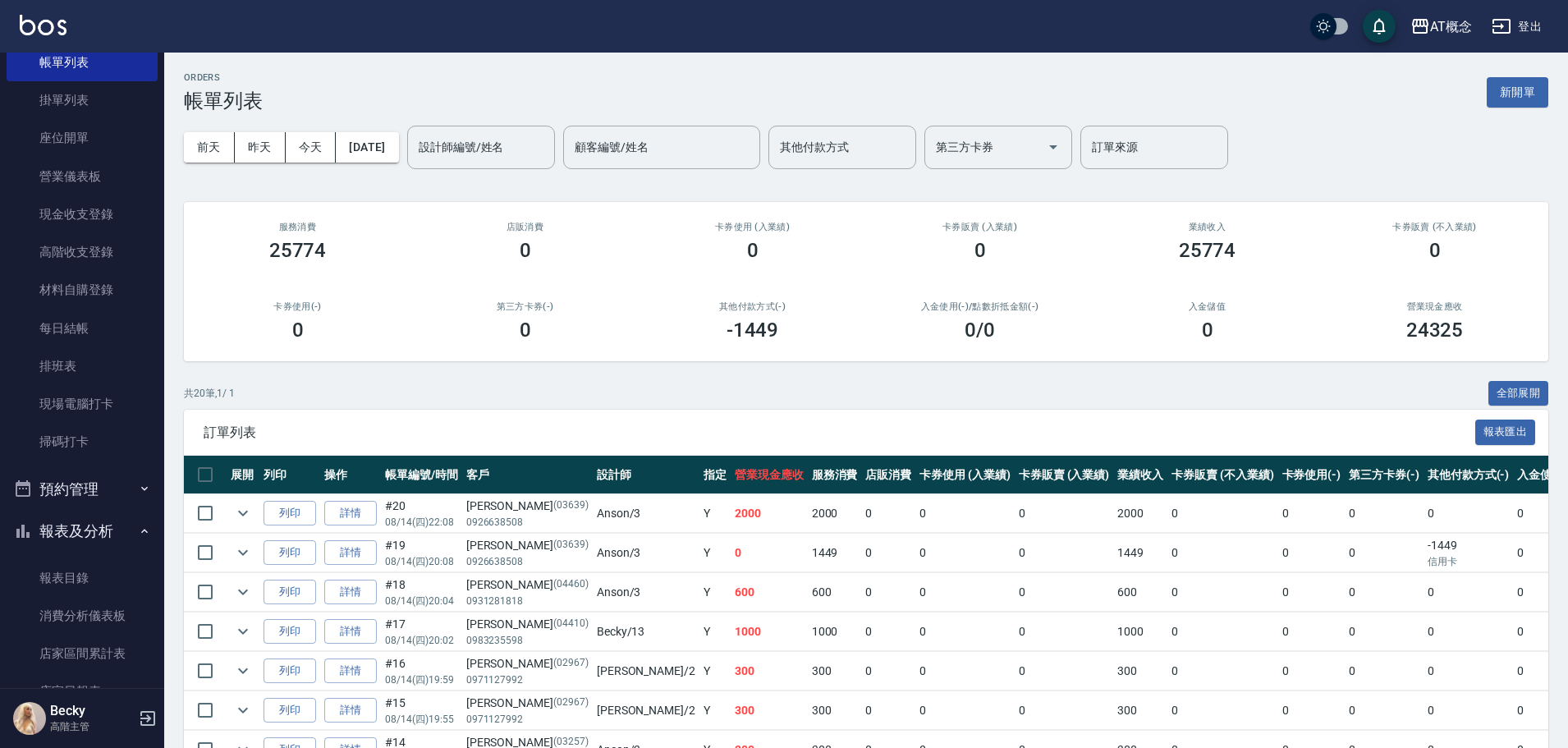
scroll to position [247, 0]
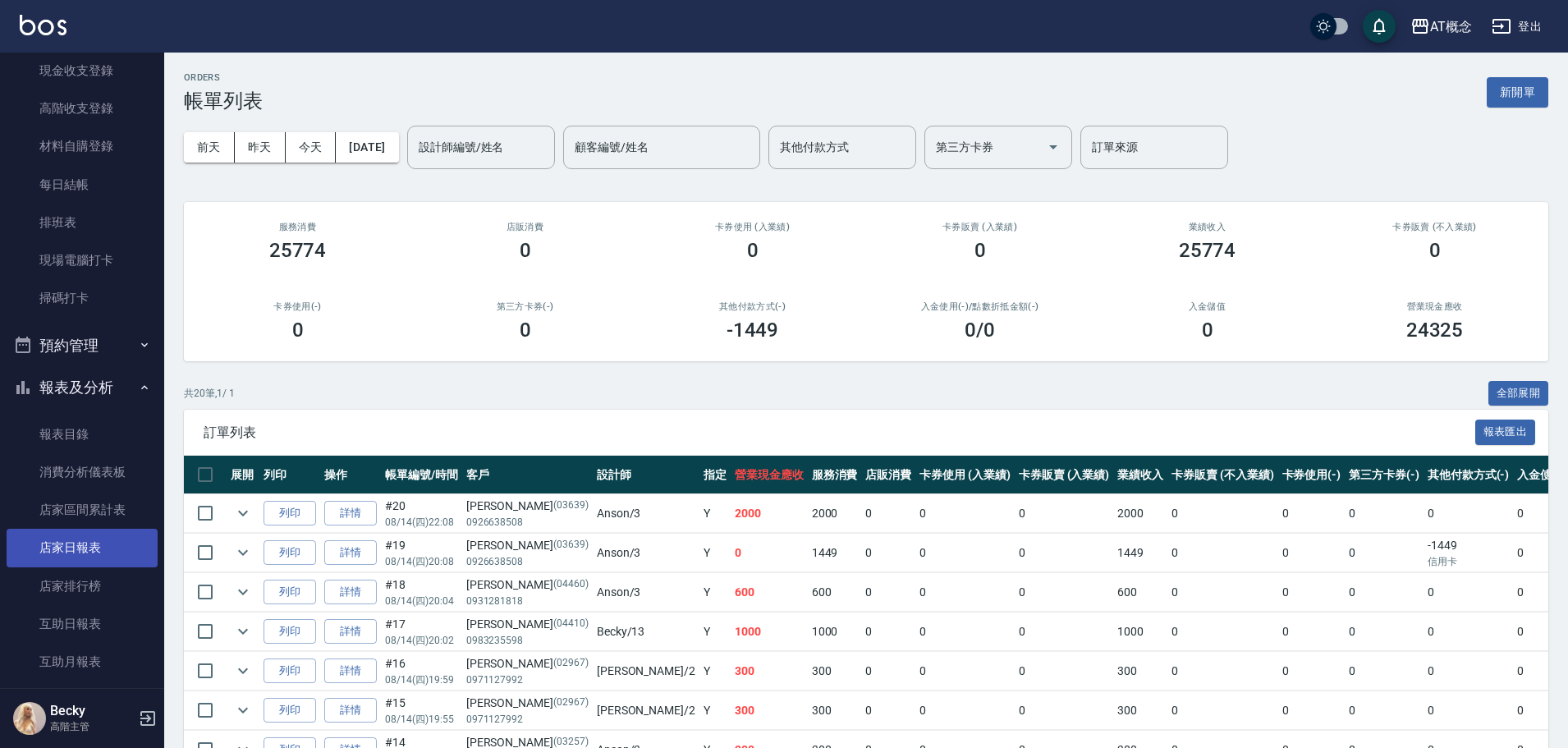
click at [97, 546] on link "店家日報表" at bounding box center [82, 547] width 151 height 38
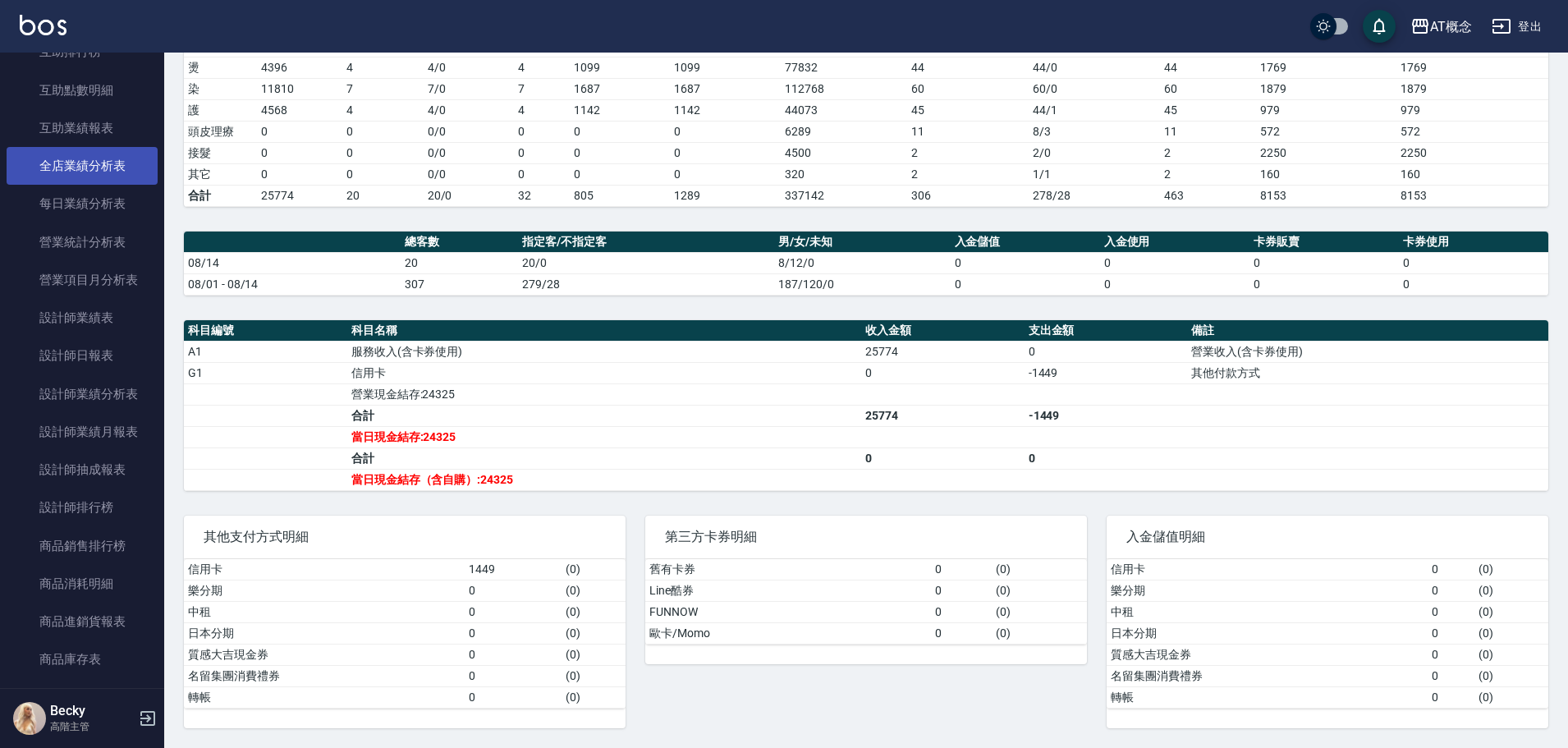
scroll to position [903, 0]
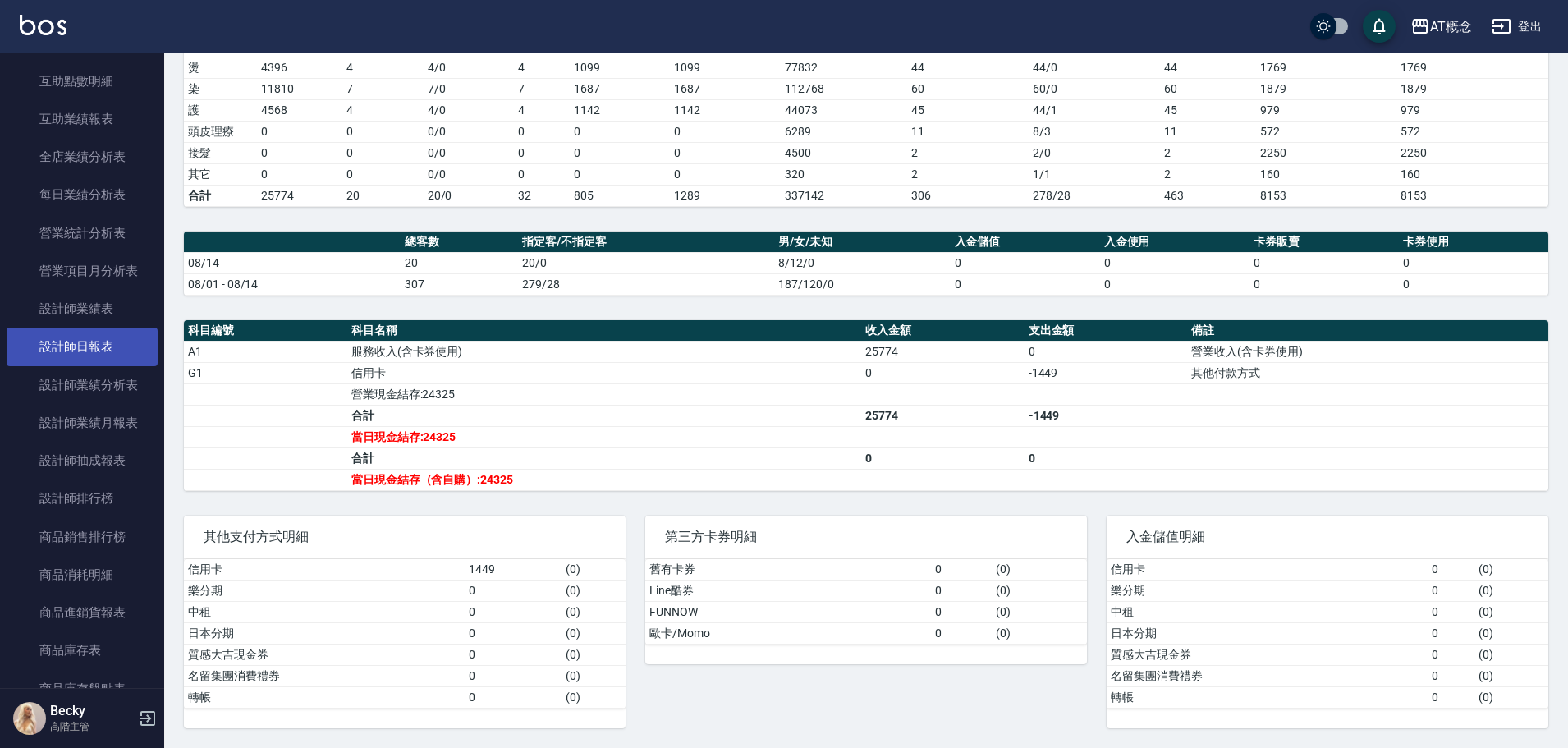
click at [123, 351] on link "設計師日報表" at bounding box center [82, 346] width 151 height 38
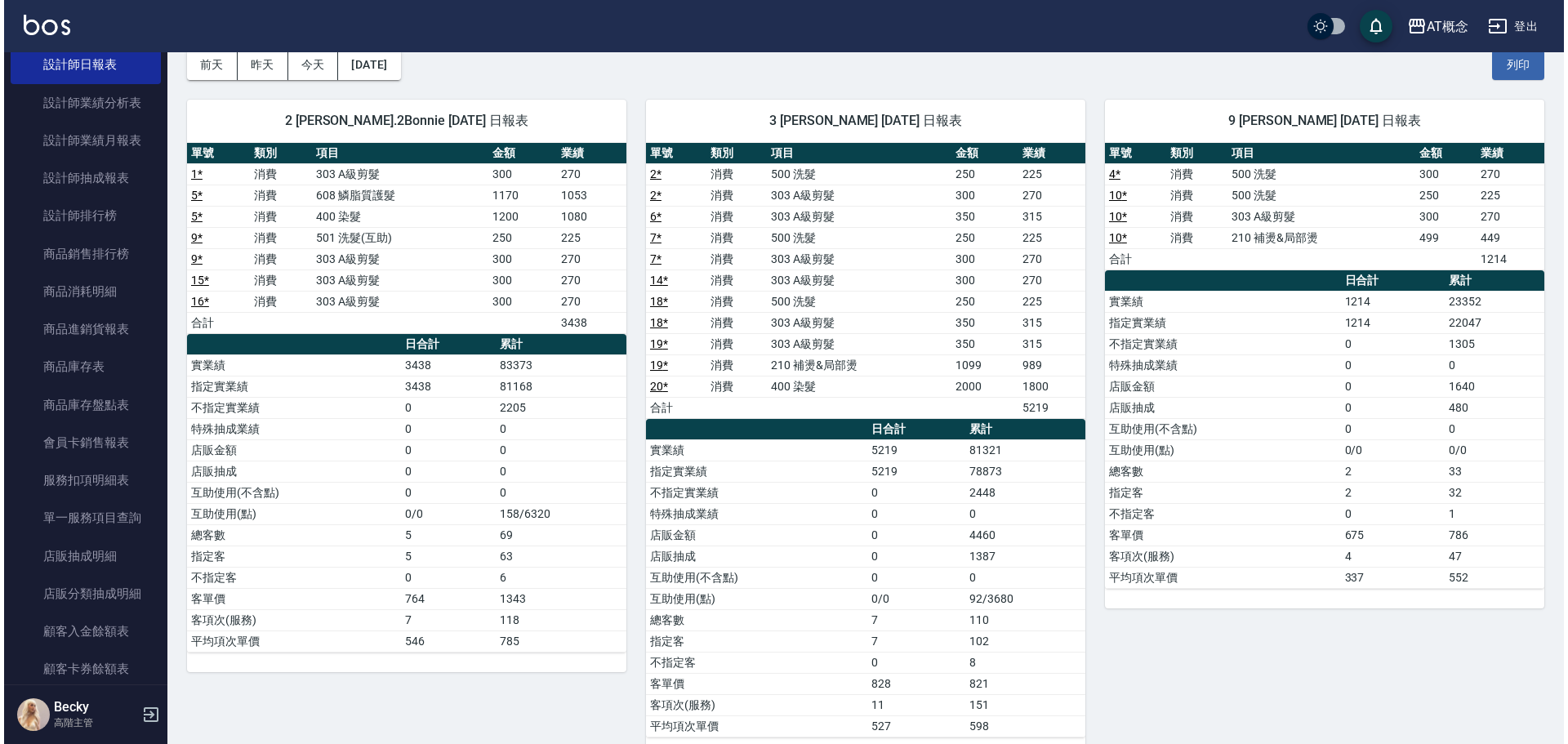
scroll to position [980, 0]
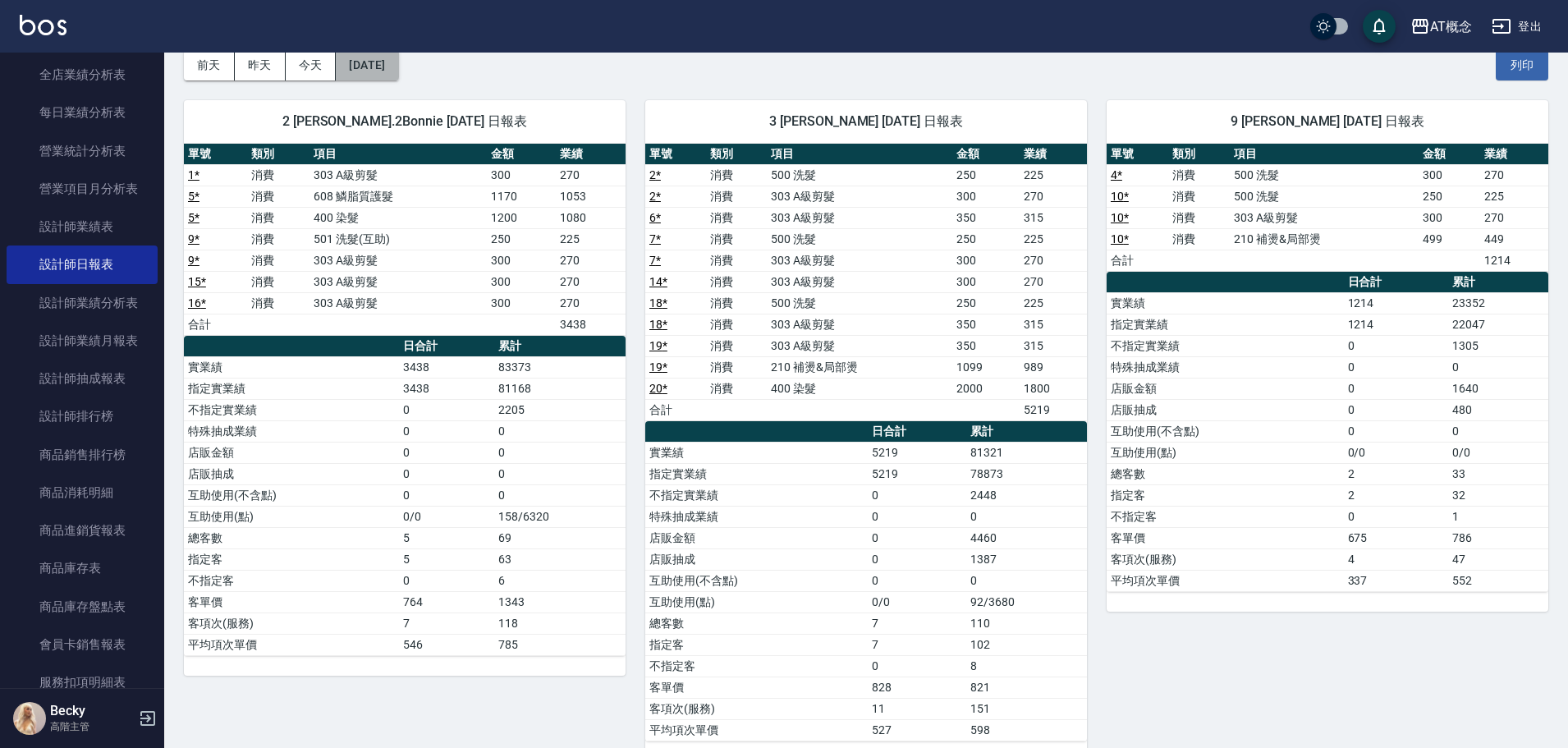
click at [398, 64] on button "[DATE]" at bounding box center [367, 64] width 62 height 30
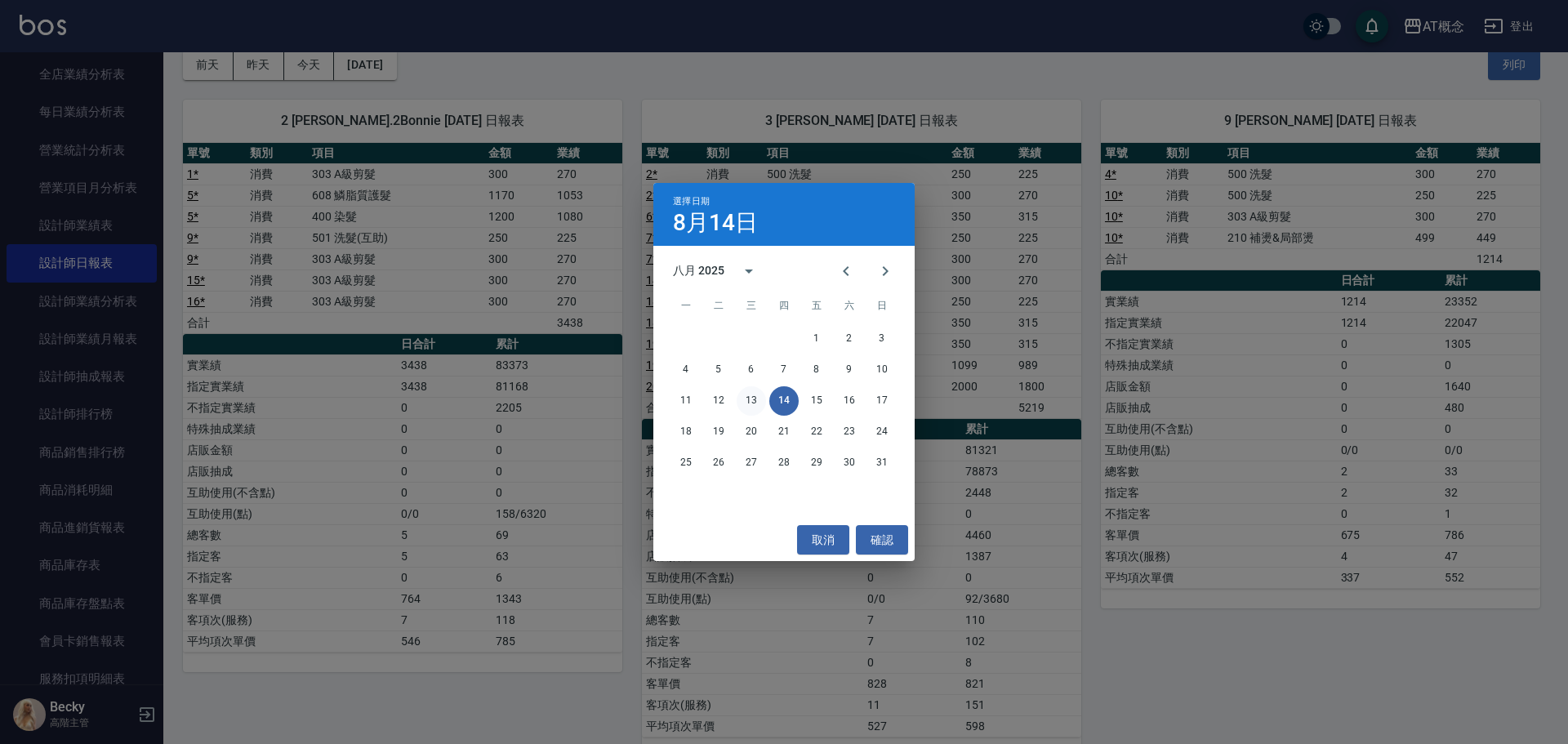
click at [765, 400] on button "13" at bounding box center [751, 401] width 29 height 29
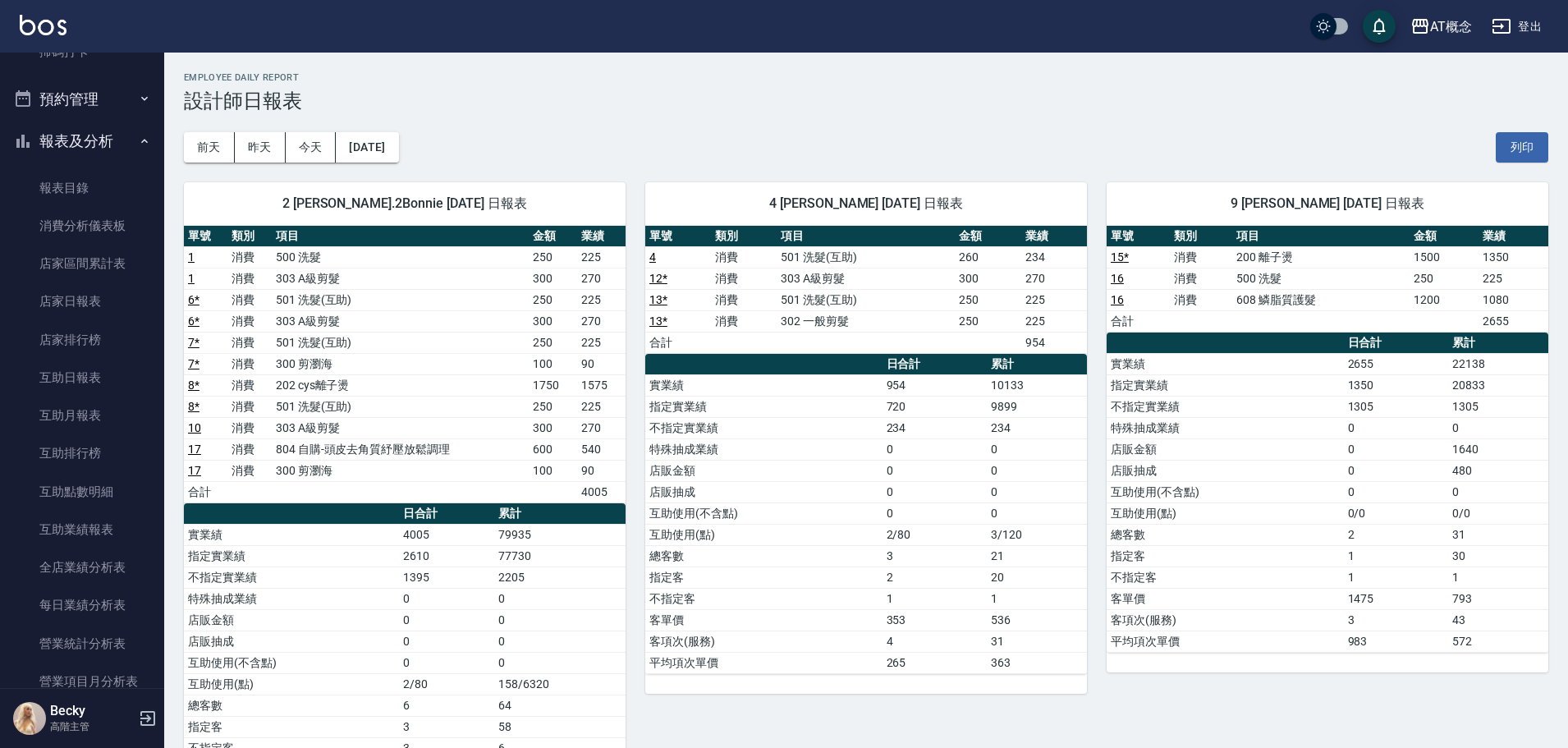
scroll to position [247, 0]
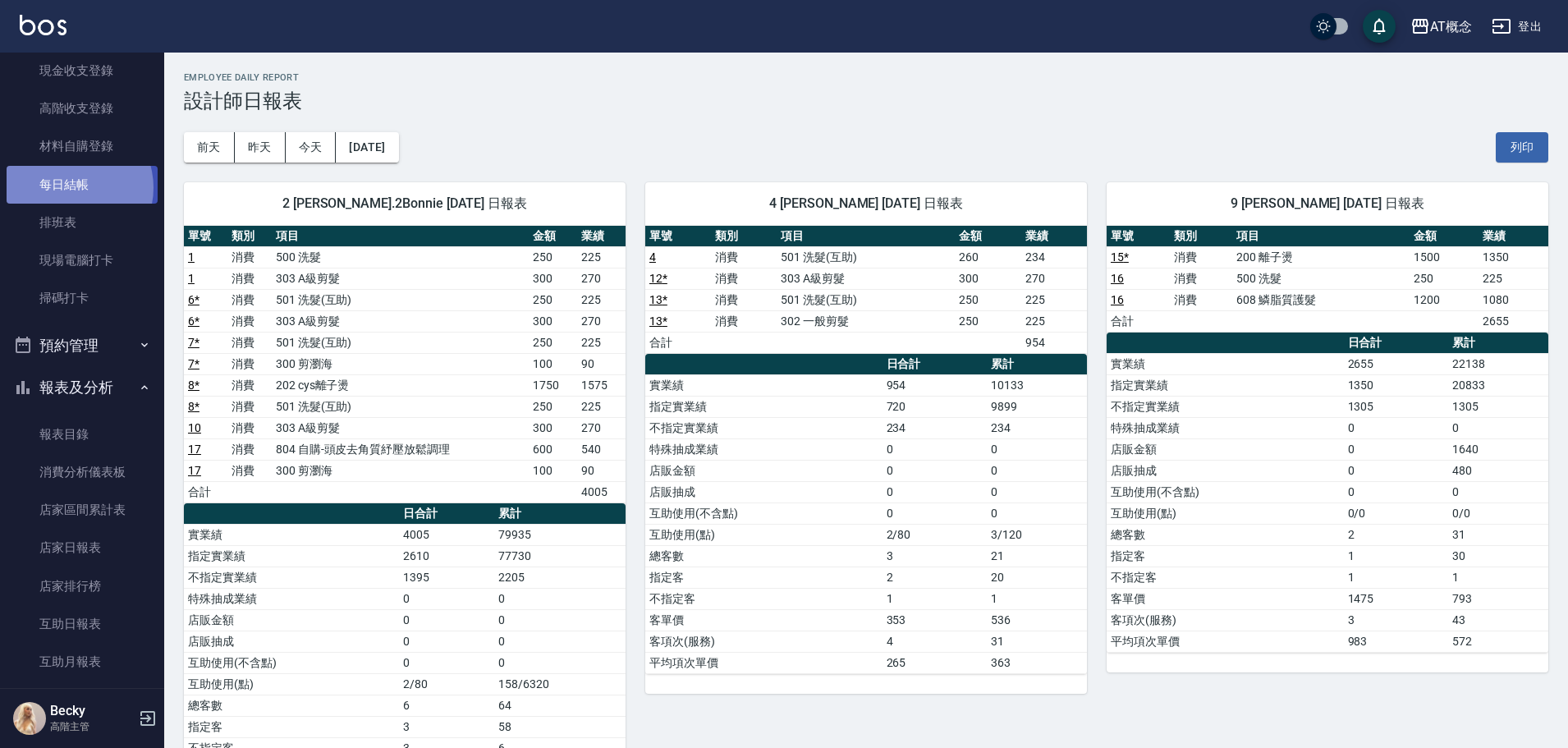
click at [73, 187] on link "每日結帳" at bounding box center [82, 184] width 151 height 38
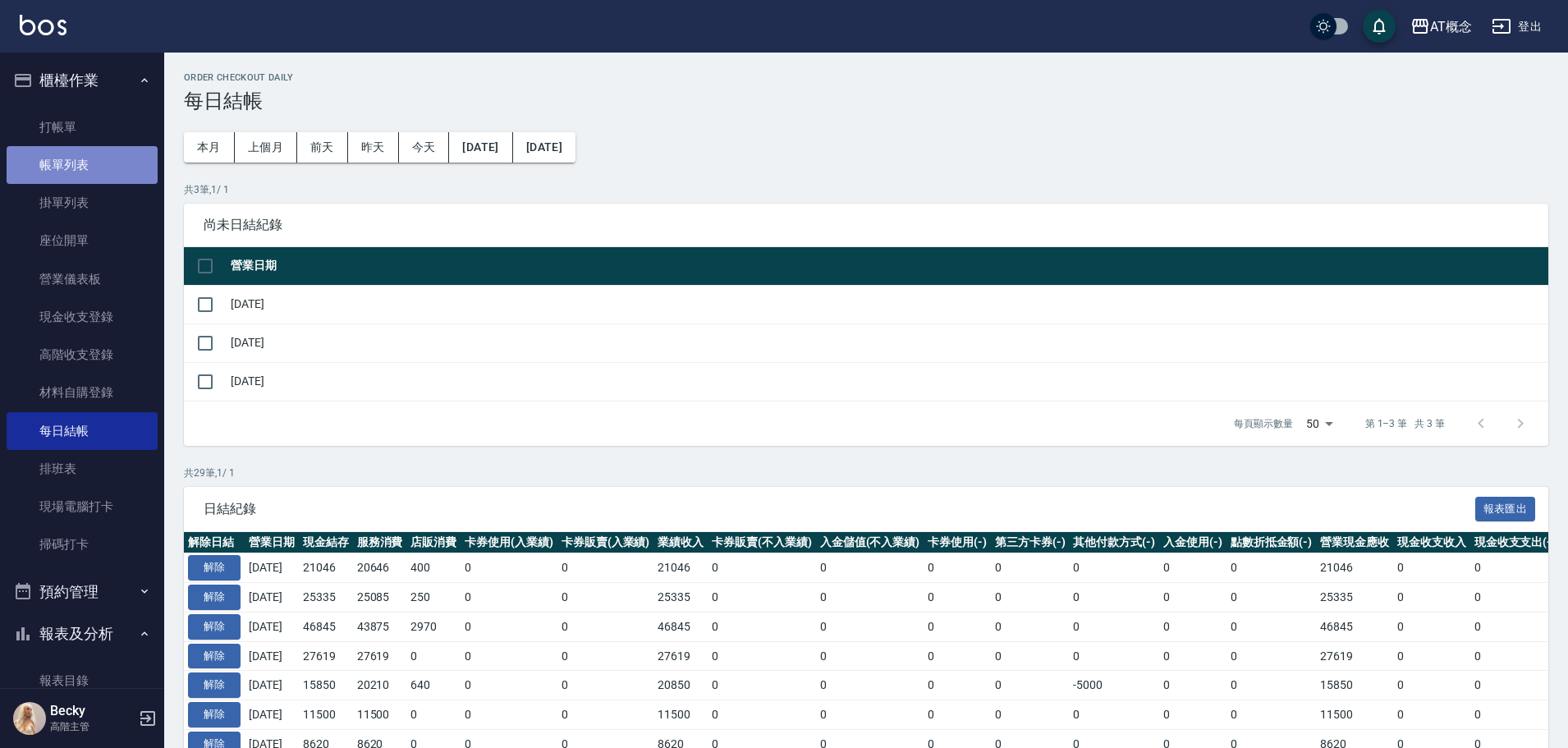
click at [93, 173] on link "帳單列表" at bounding box center [82, 165] width 151 height 38
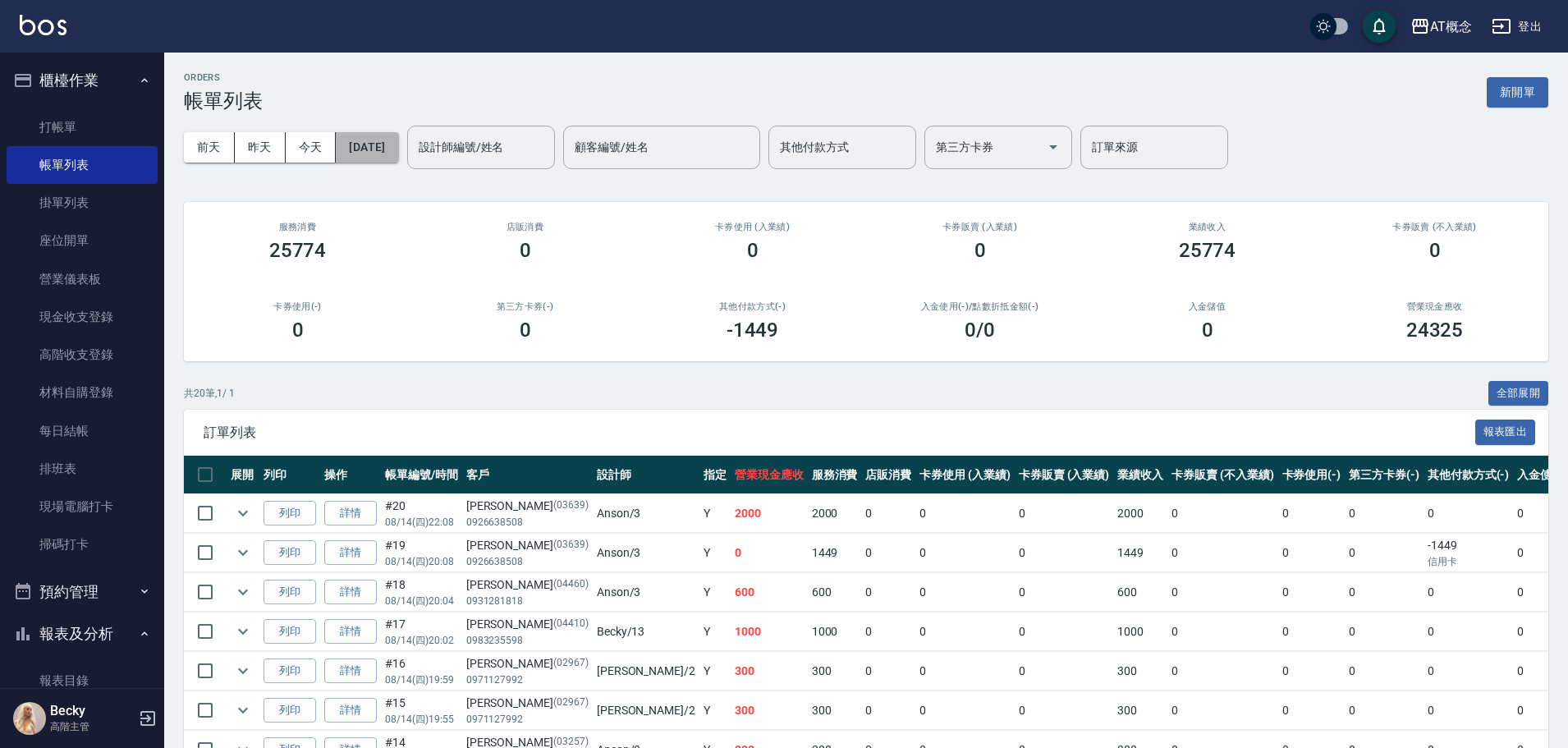
click at [398, 147] on button "[DATE]" at bounding box center [367, 147] width 62 height 30
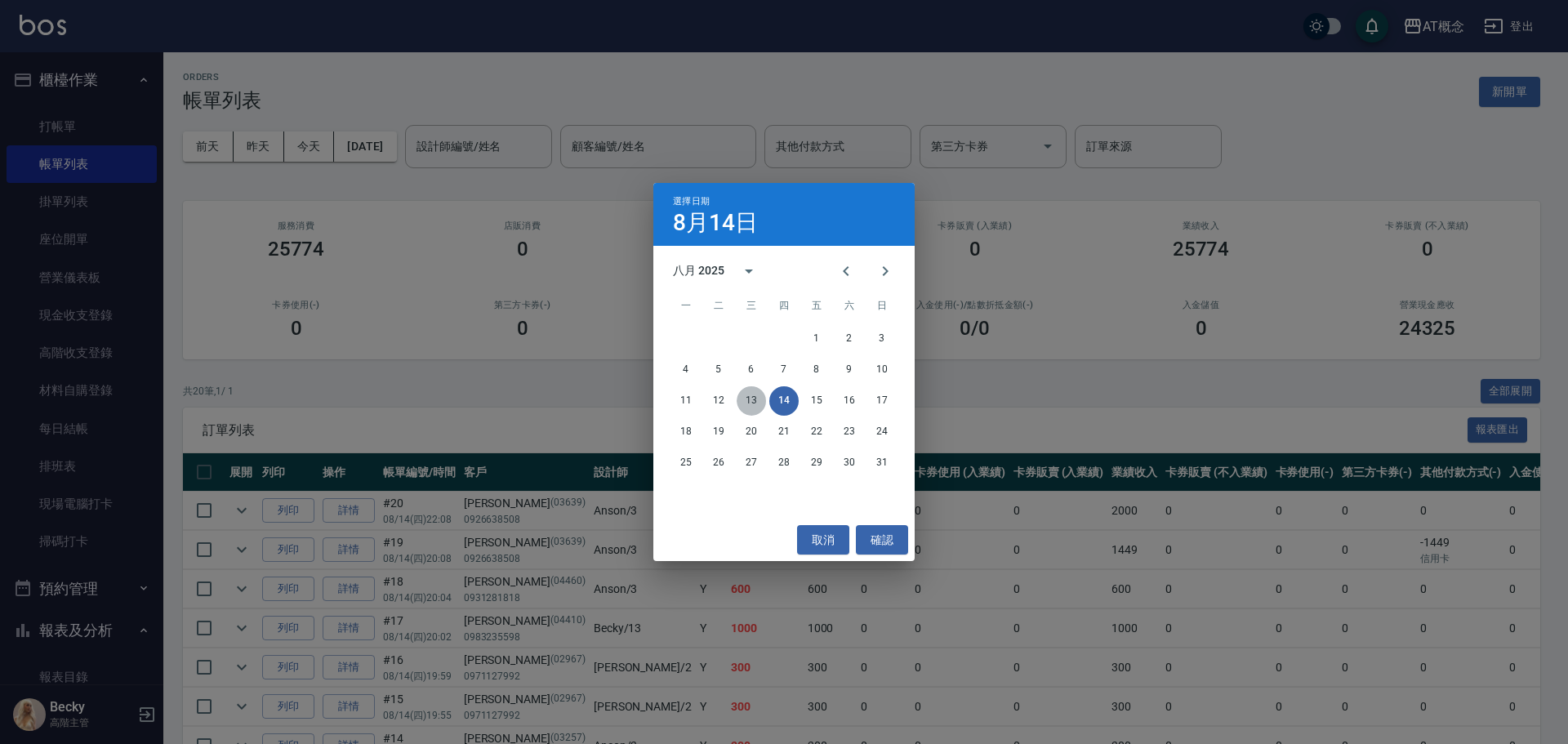
click at [748, 400] on button "13" at bounding box center [751, 401] width 29 height 29
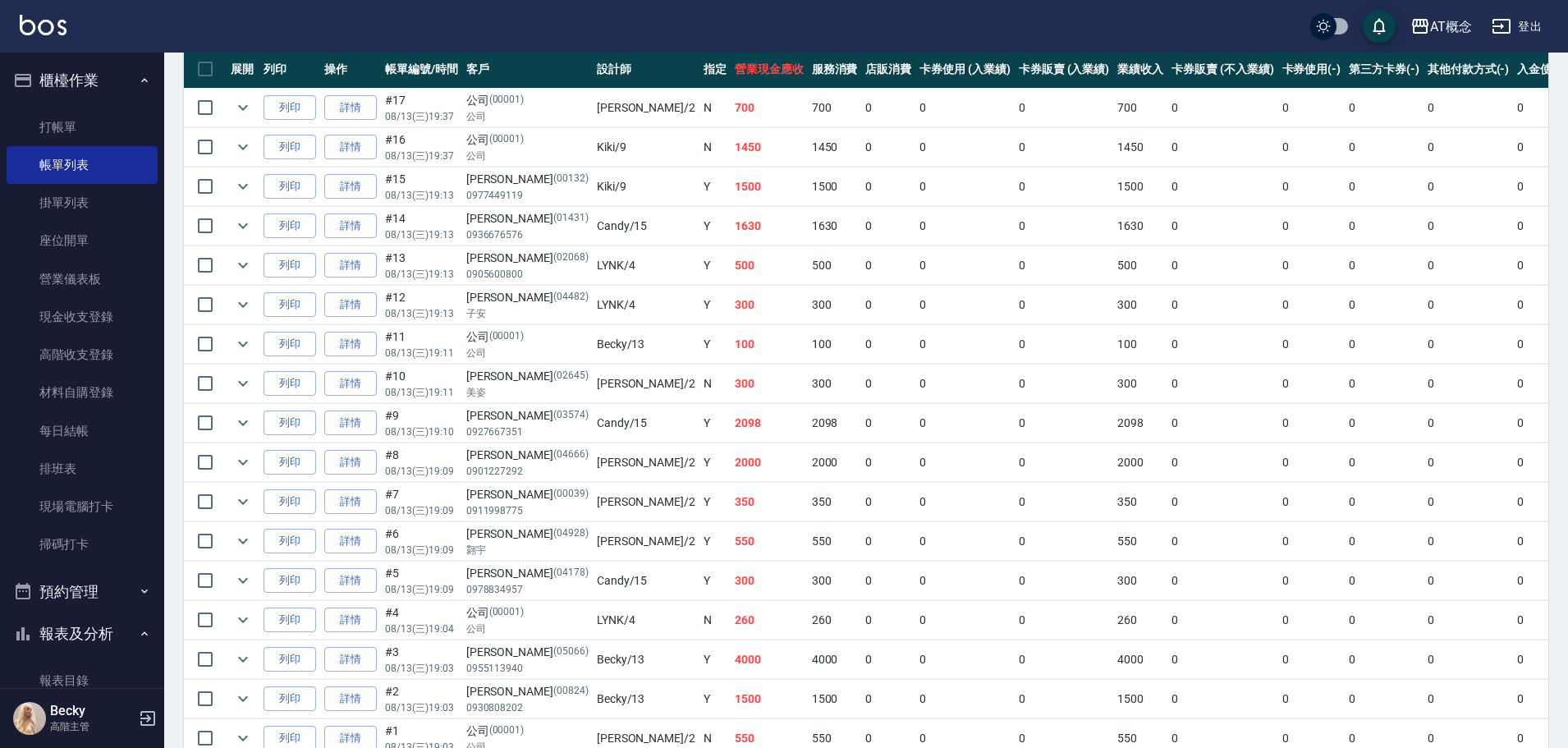
scroll to position [411, 0]
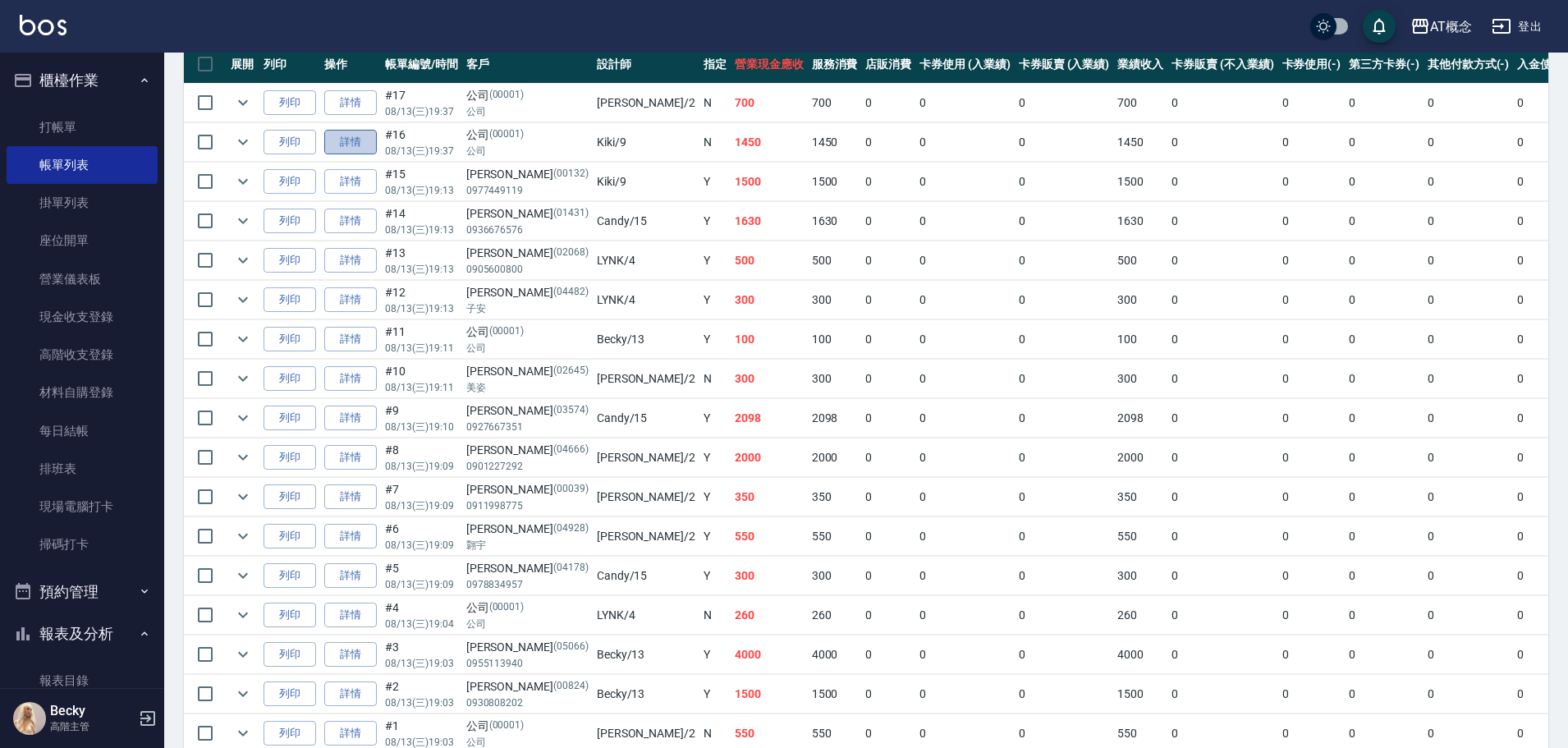
click at [352, 147] on link "詳情" at bounding box center [351, 142] width 53 height 25
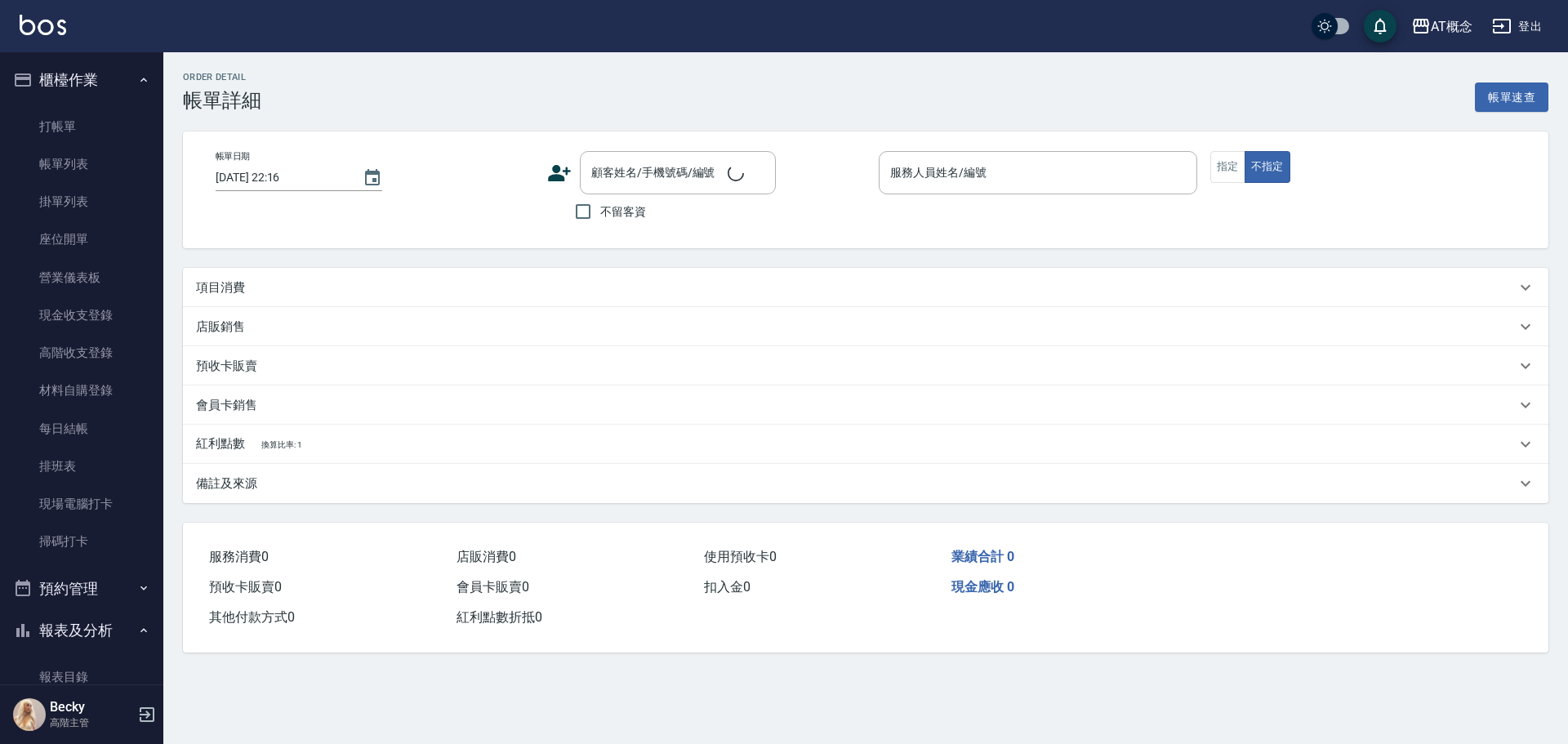
type input "[DATE] 19:37"
type input "Kiki-9"
type input "140"
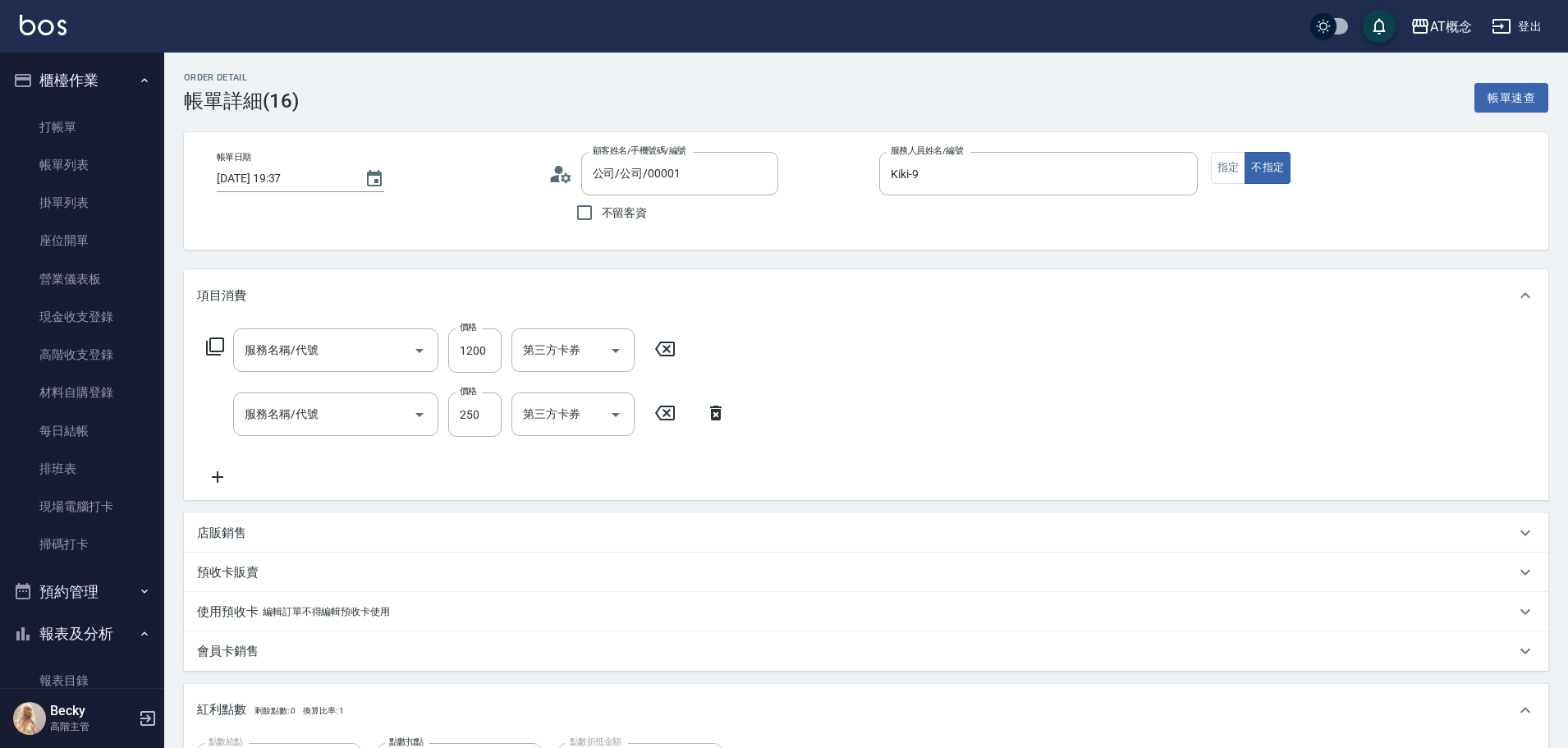
type input "公司/公司/00001"
type input "608 鱗脂質護髮(608)"
type input "500 洗髮(500)"
click at [1235, 170] on button "指定" at bounding box center [1229, 168] width 35 height 32
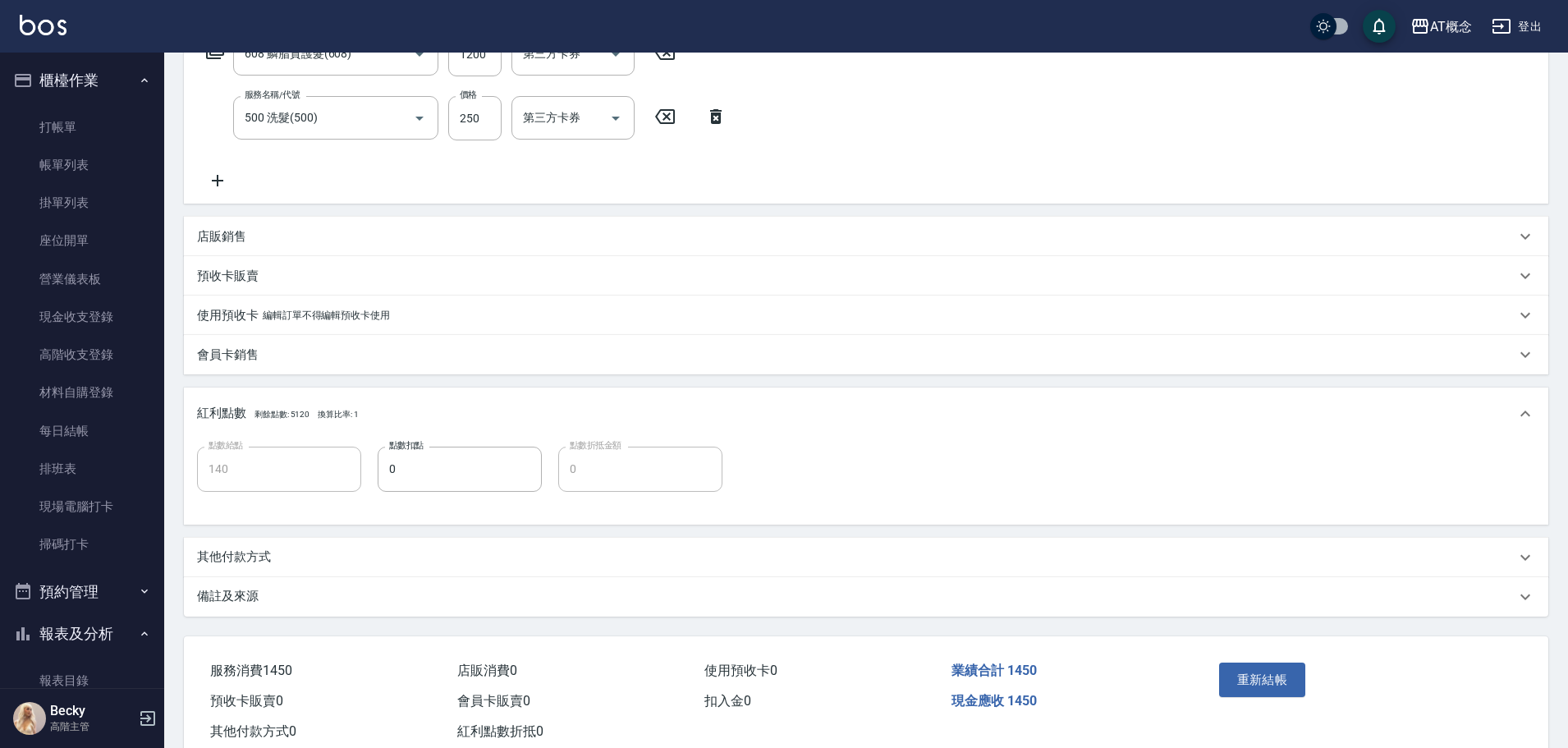
scroll to position [342, 0]
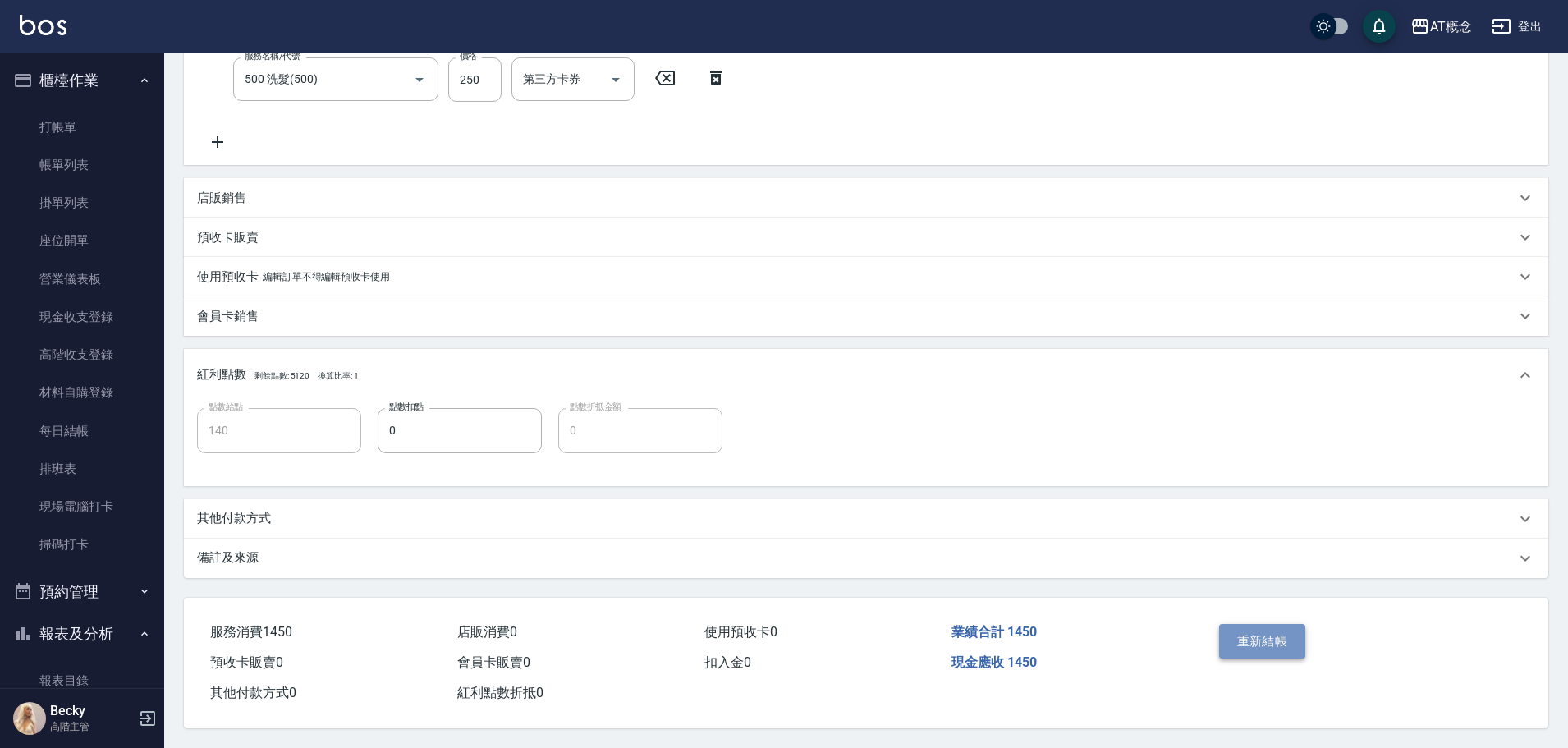
click at [1287, 631] on button "重新結帳" at bounding box center [1262, 641] width 87 height 34
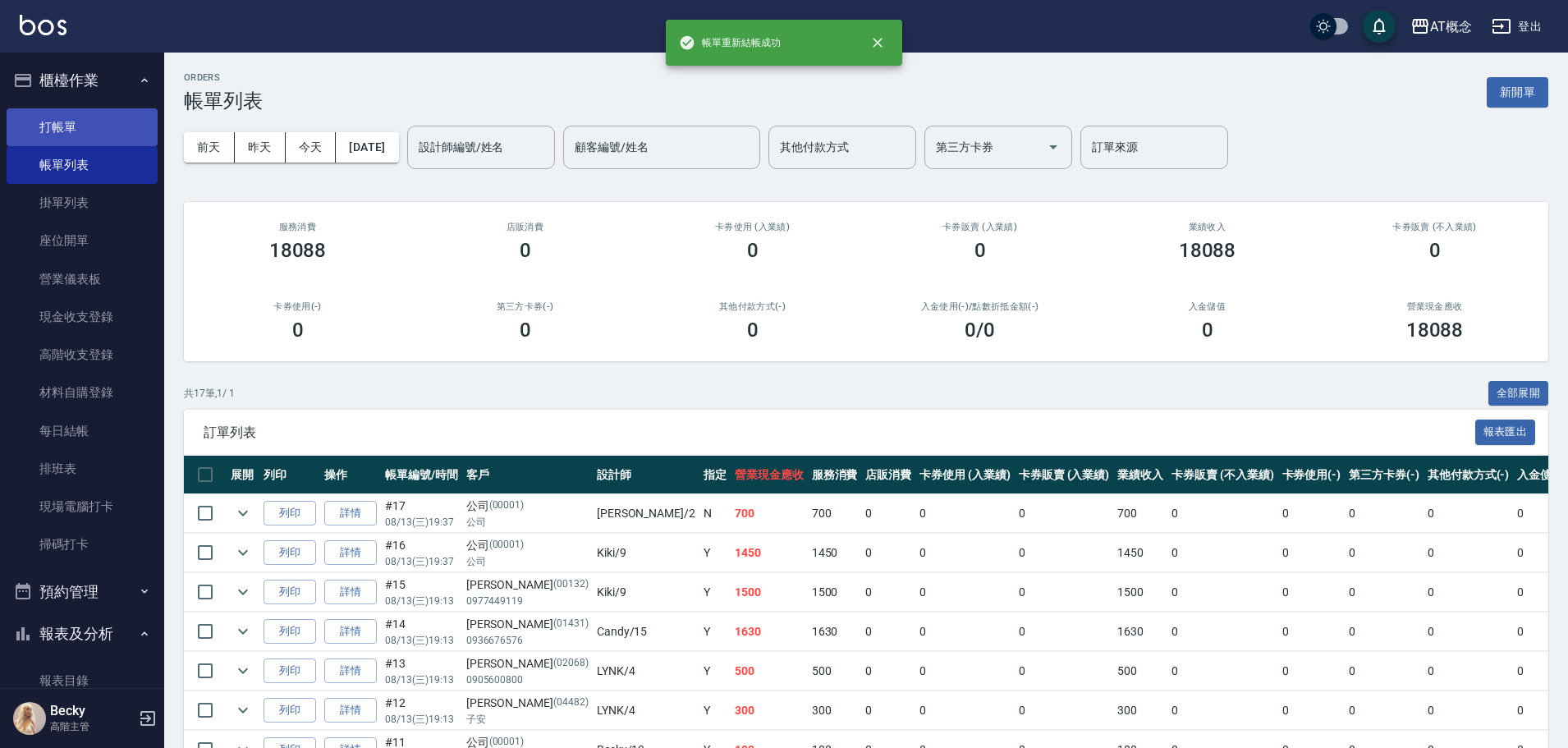
click at [85, 138] on link "打帳單" at bounding box center [82, 127] width 151 height 38
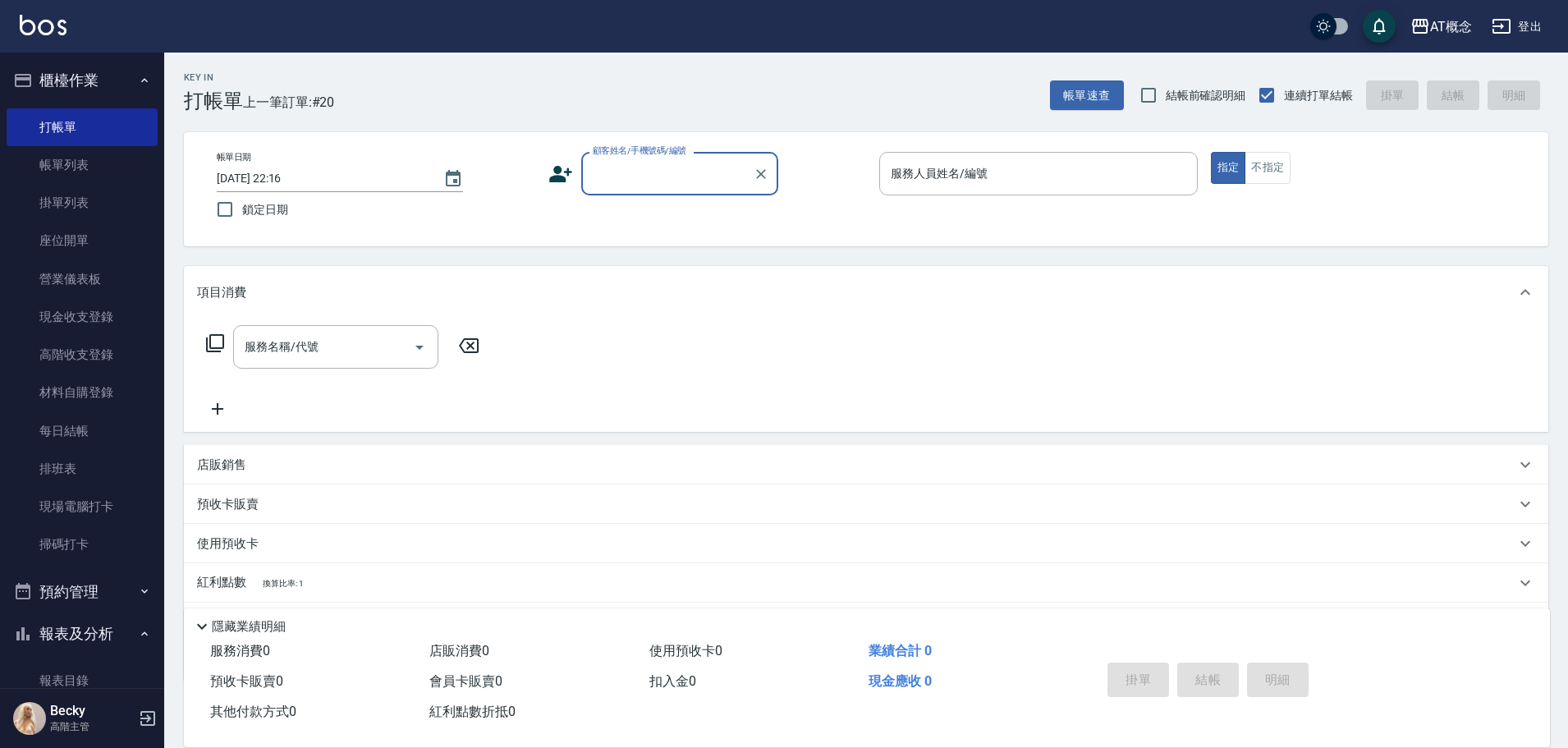
click at [74, 71] on button "櫃檯作業" at bounding box center [82, 81] width 151 height 43
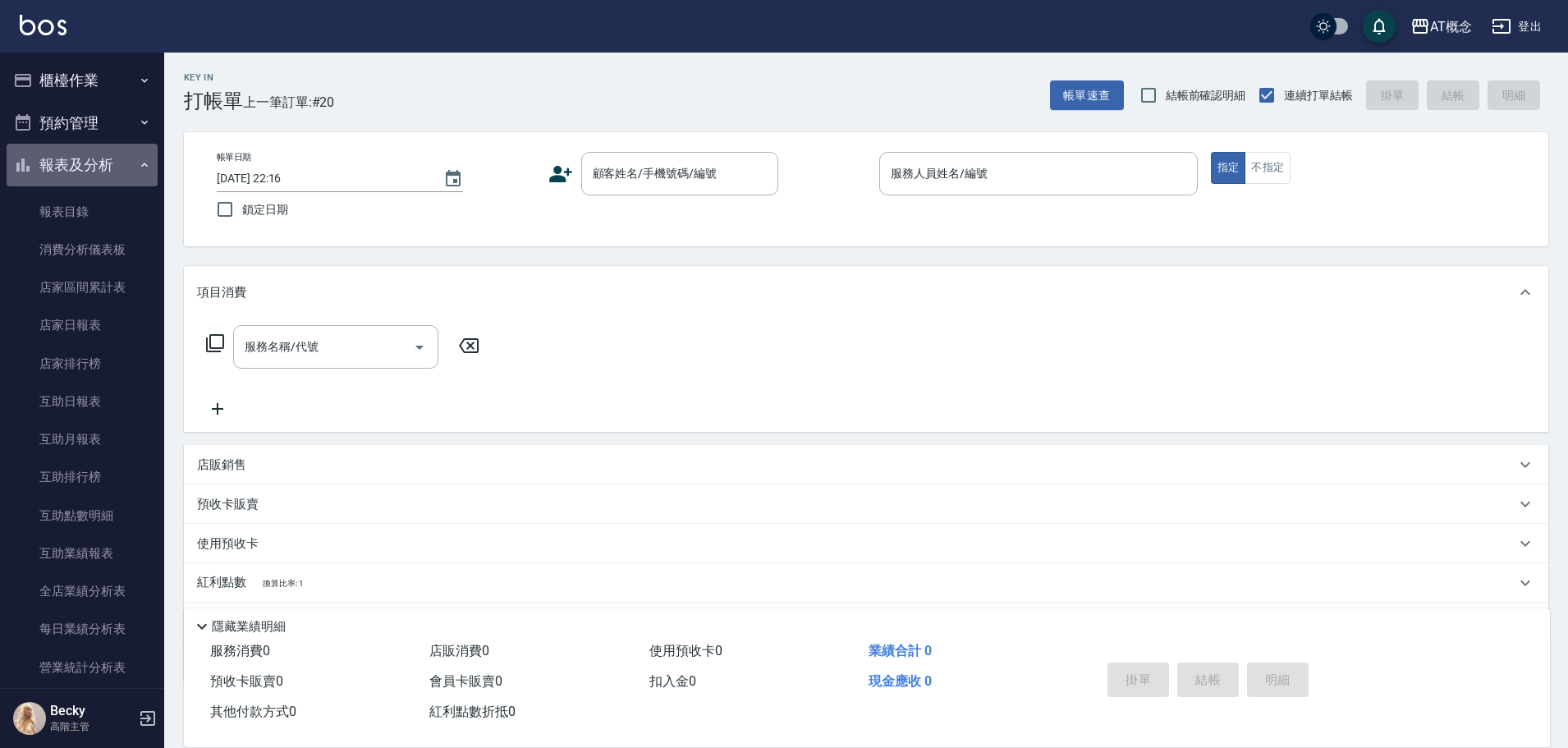
click at [95, 159] on button "報表及分析" at bounding box center [82, 165] width 151 height 43
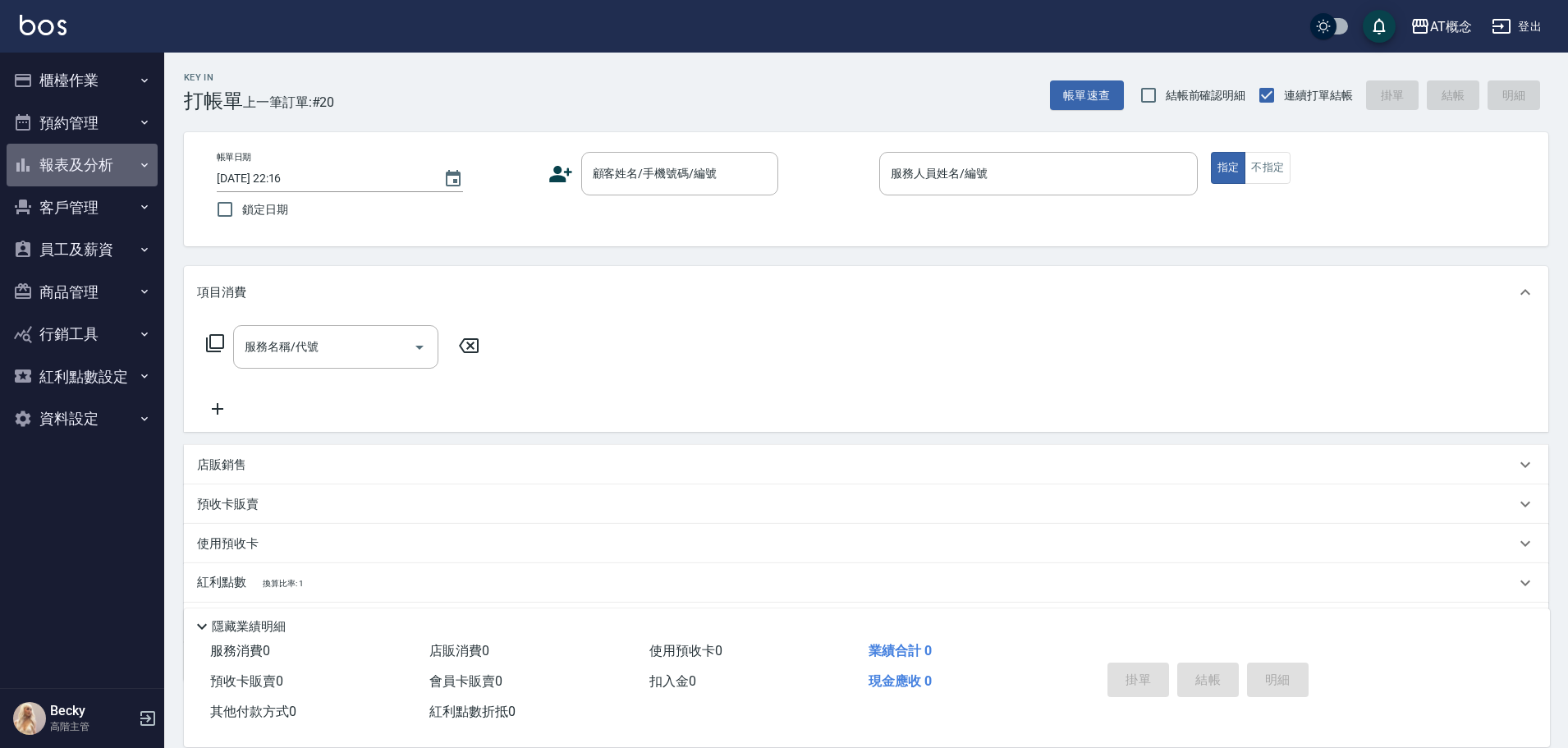
click at [96, 159] on button "報表及分析" at bounding box center [82, 165] width 151 height 43
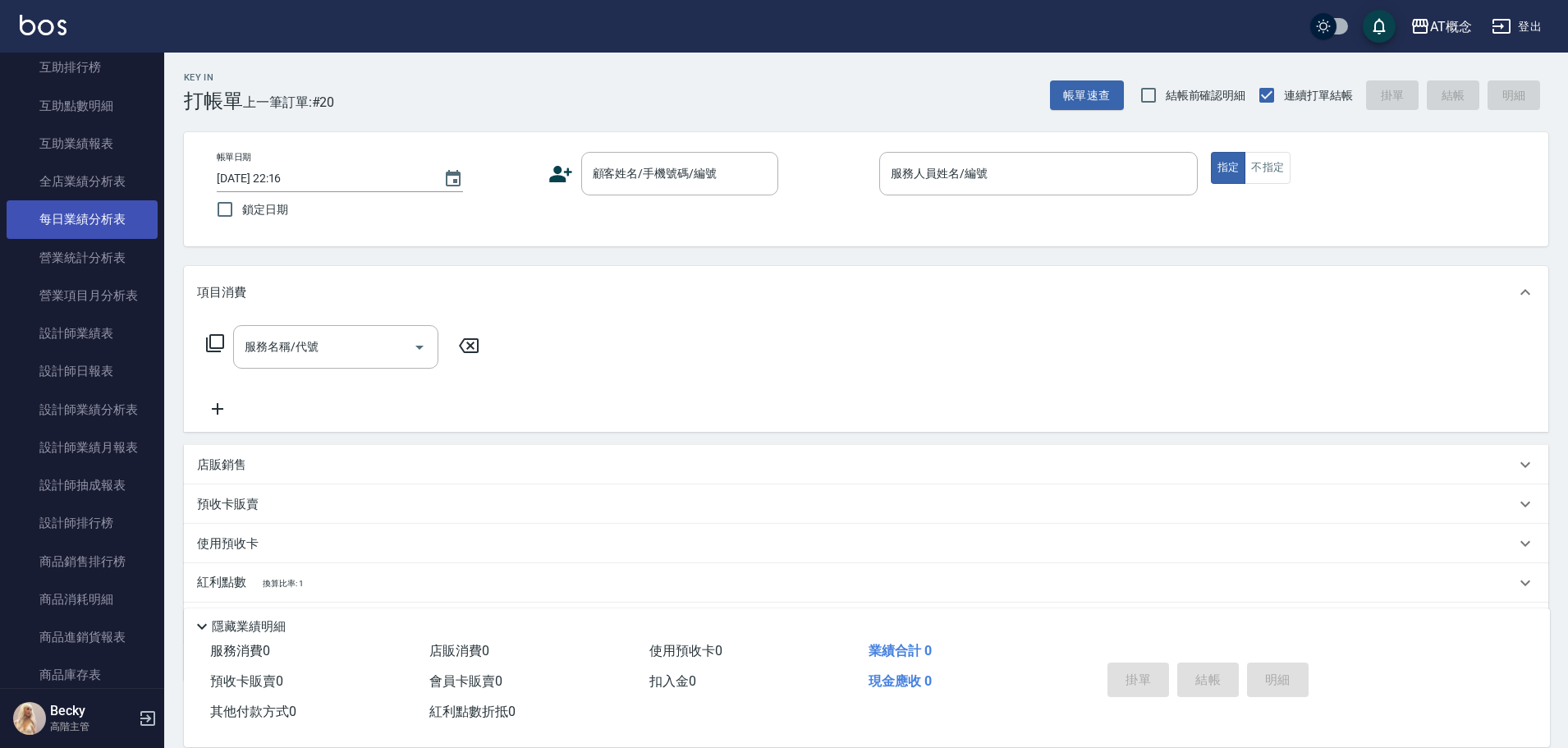
scroll to position [411, 0]
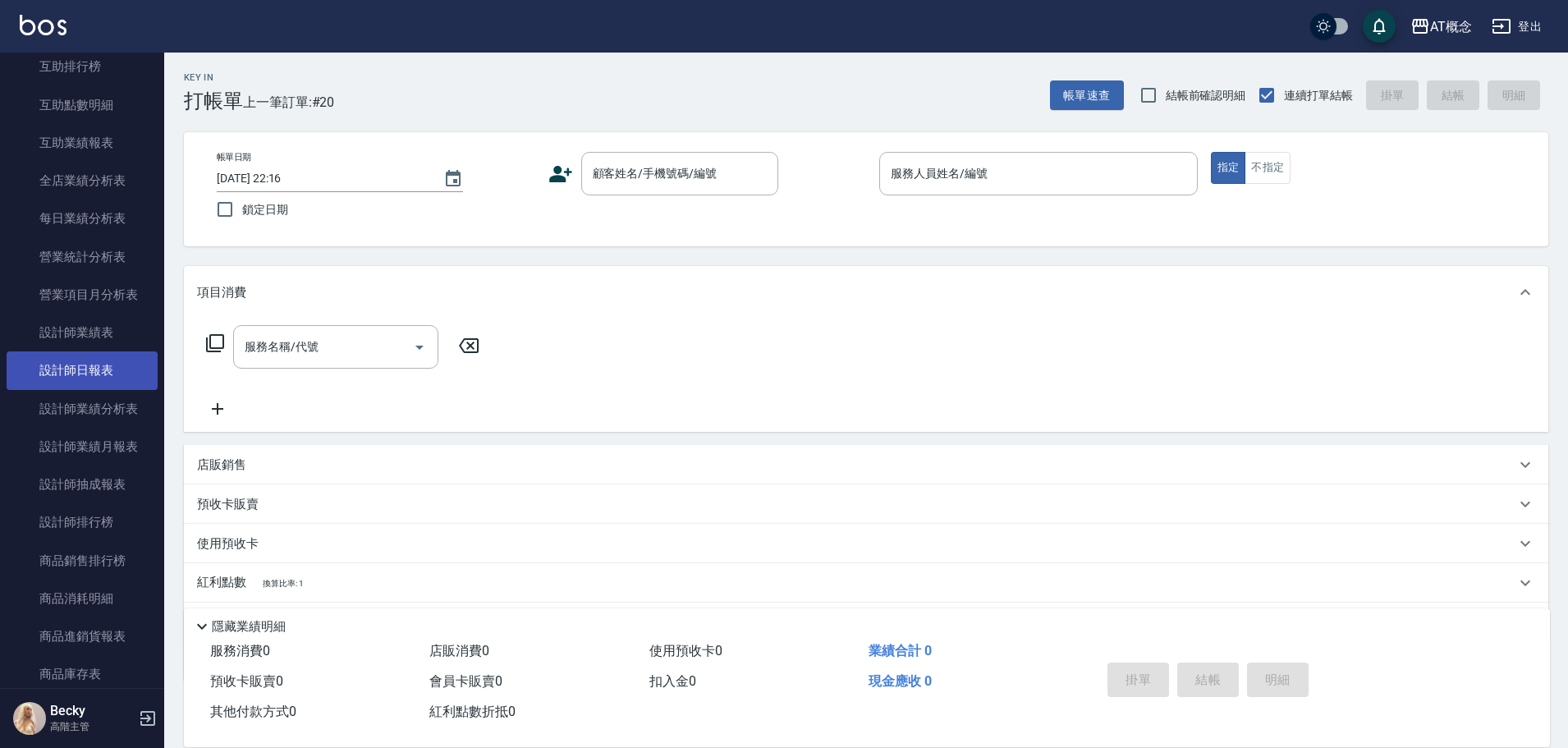
click at [121, 372] on link "設計師日報表" at bounding box center [82, 370] width 151 height 38
